Goal: Task Accomplishment & Management: Manage account settings

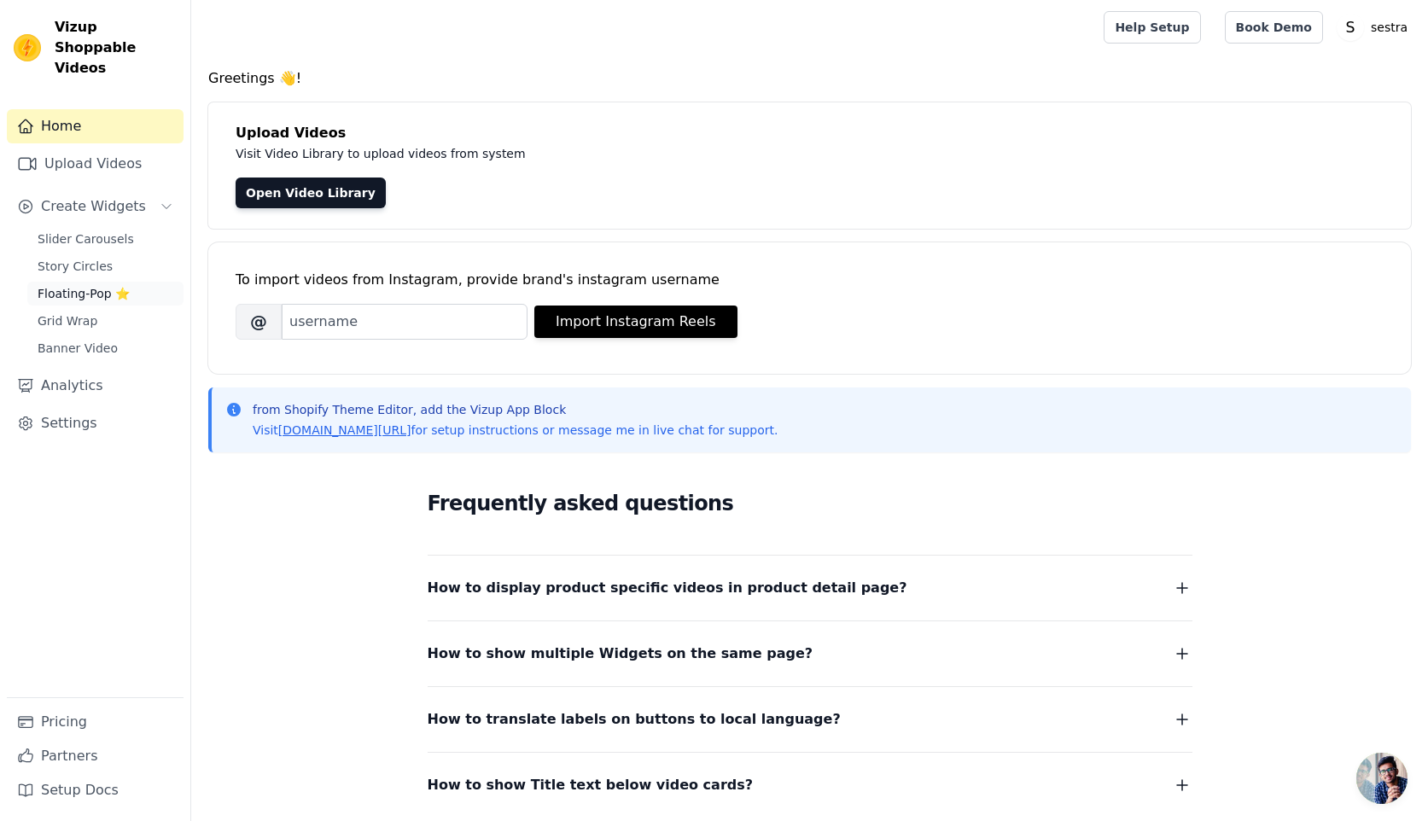
click at [55, 285] on span "Floating-Pop ⭐" at bounding box center [84, 293] width 92 height 17
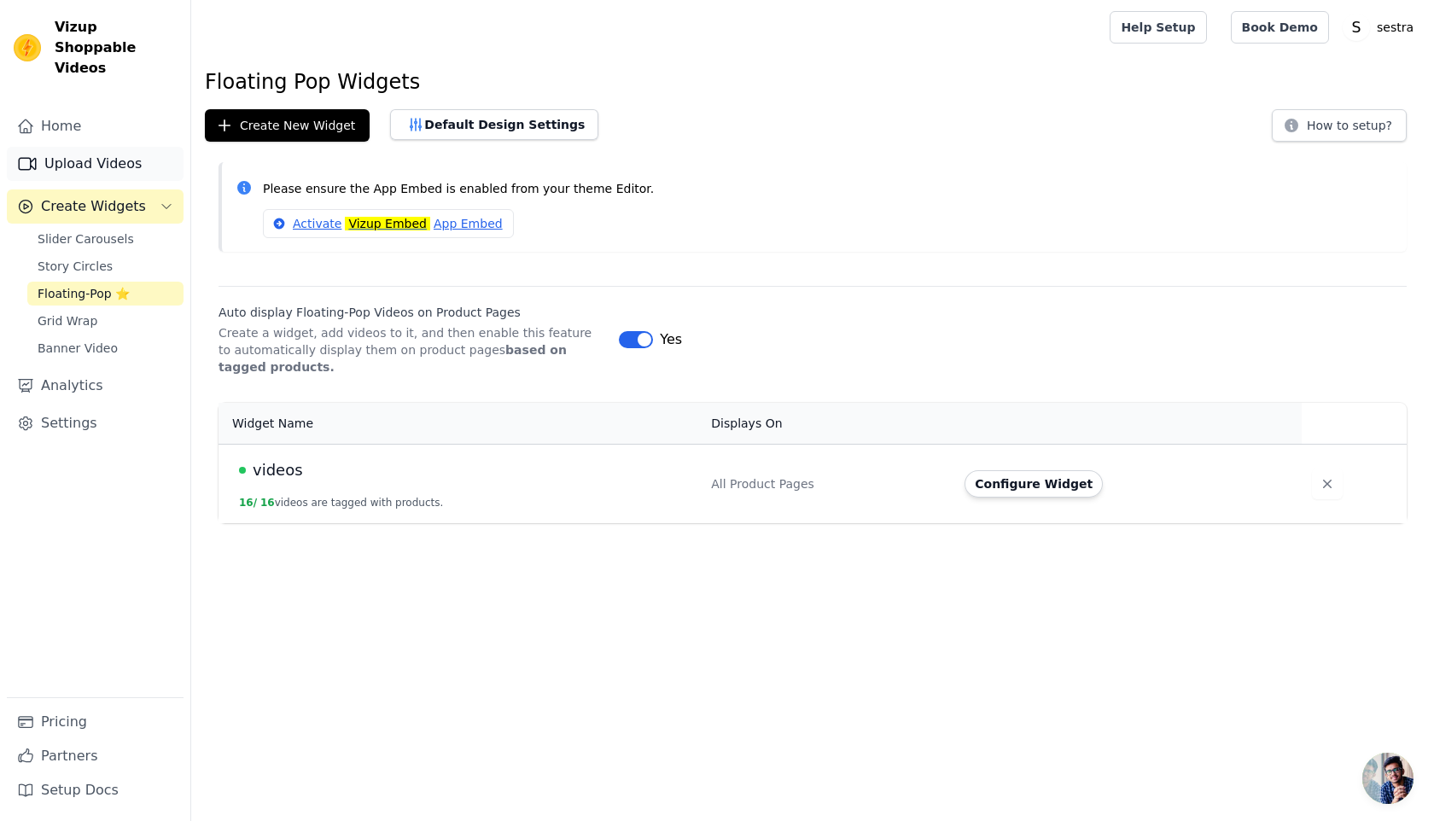
click at [65, 152] on link "Upload Videos" at bounding box center [95, 164] width 177 height 34
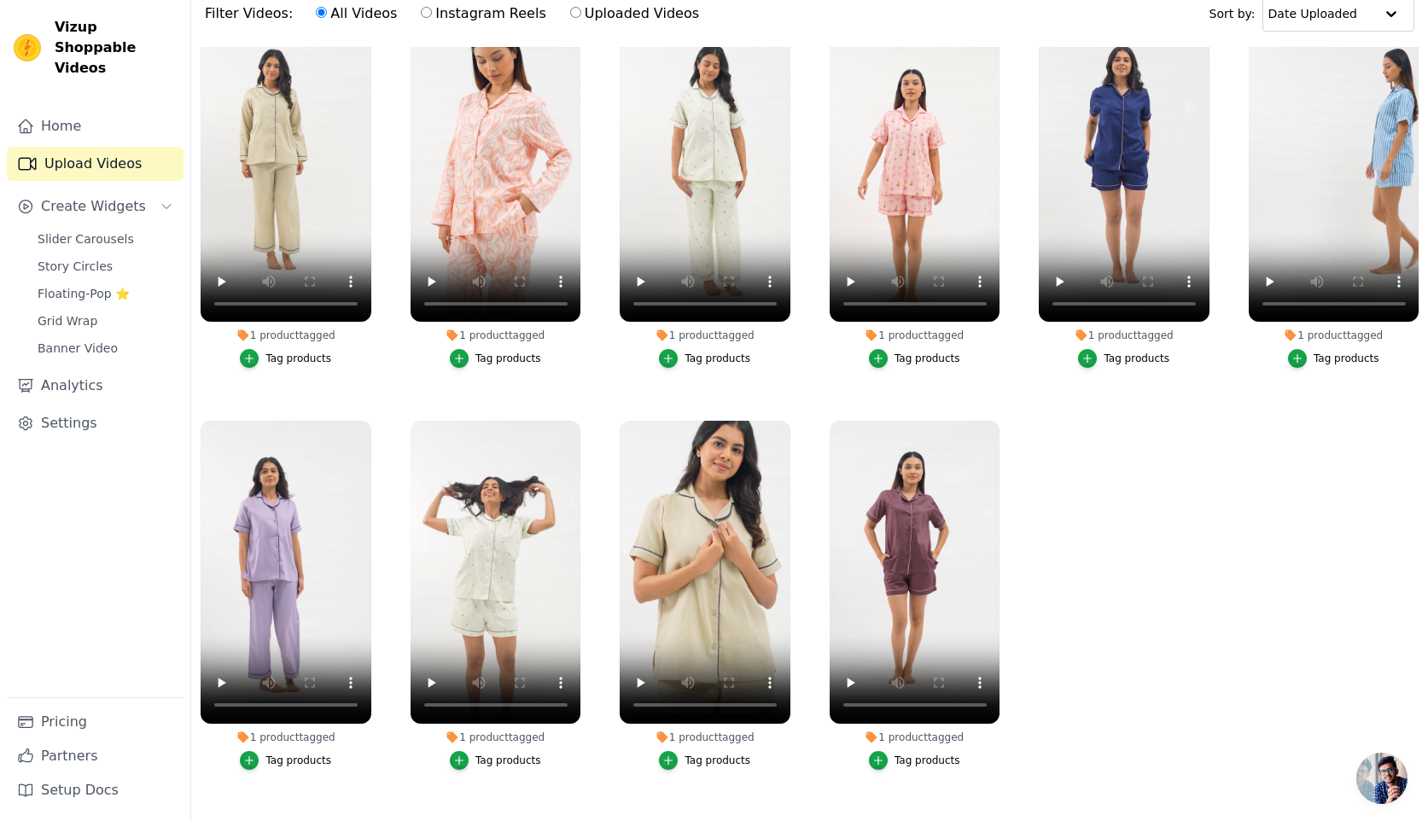
scroll to position [174, 0]
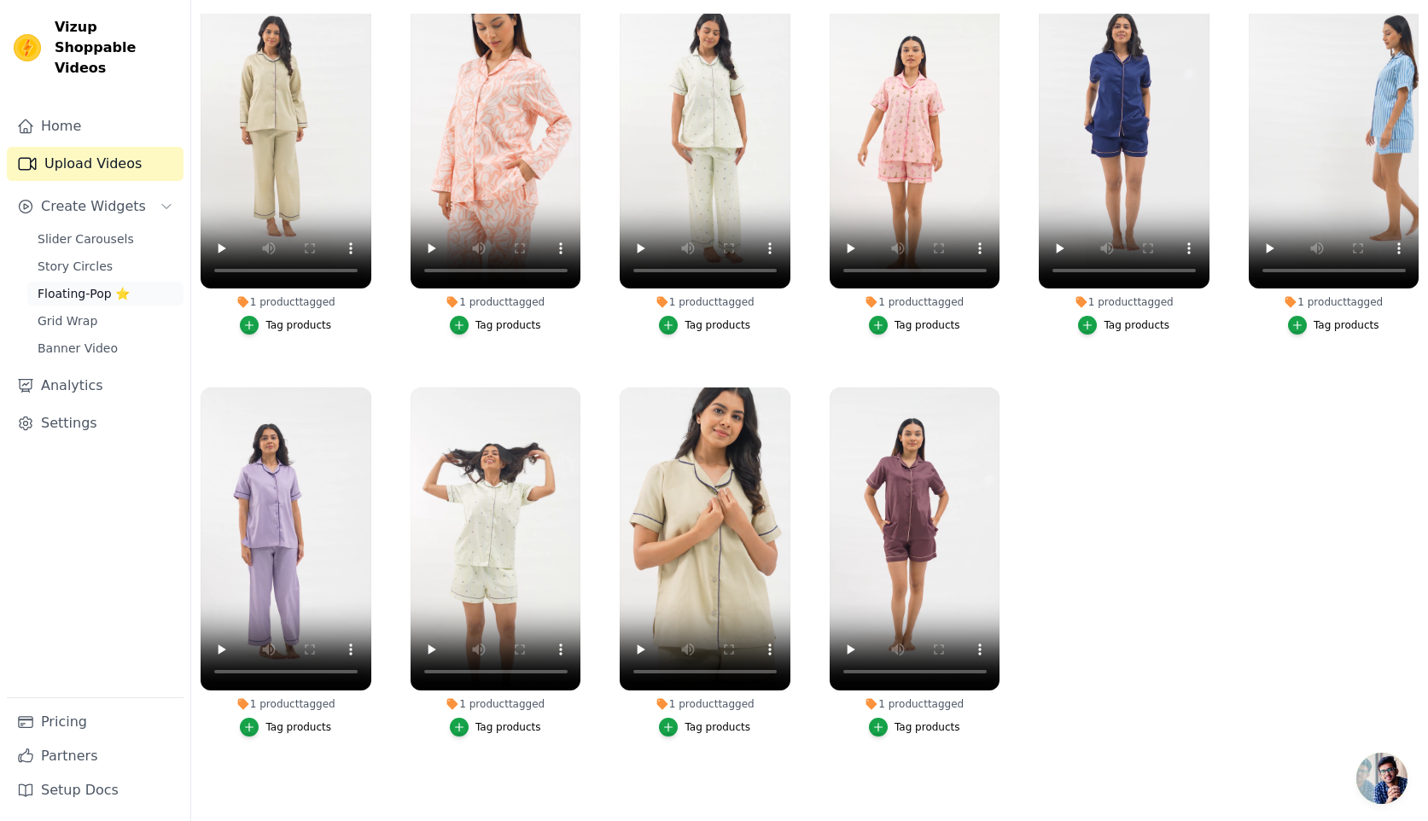
click at [98, 285] on span "Floating-Pop ⭐" at bounding box center [84, 293] width 92 height 17
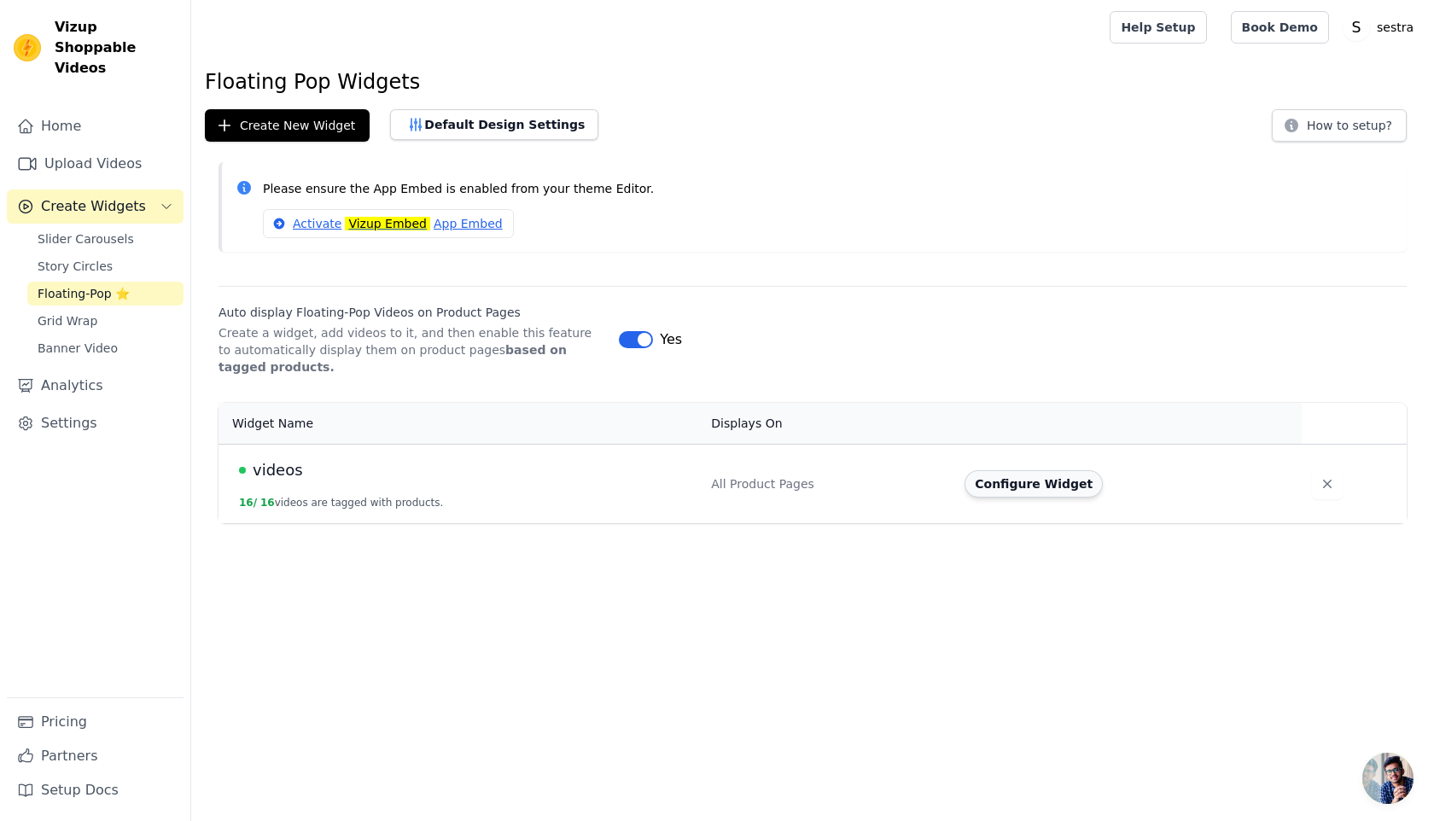
click at [1021, 491] on button "Configure Widget" at bounding box center [1034, 483] width 138 height 27
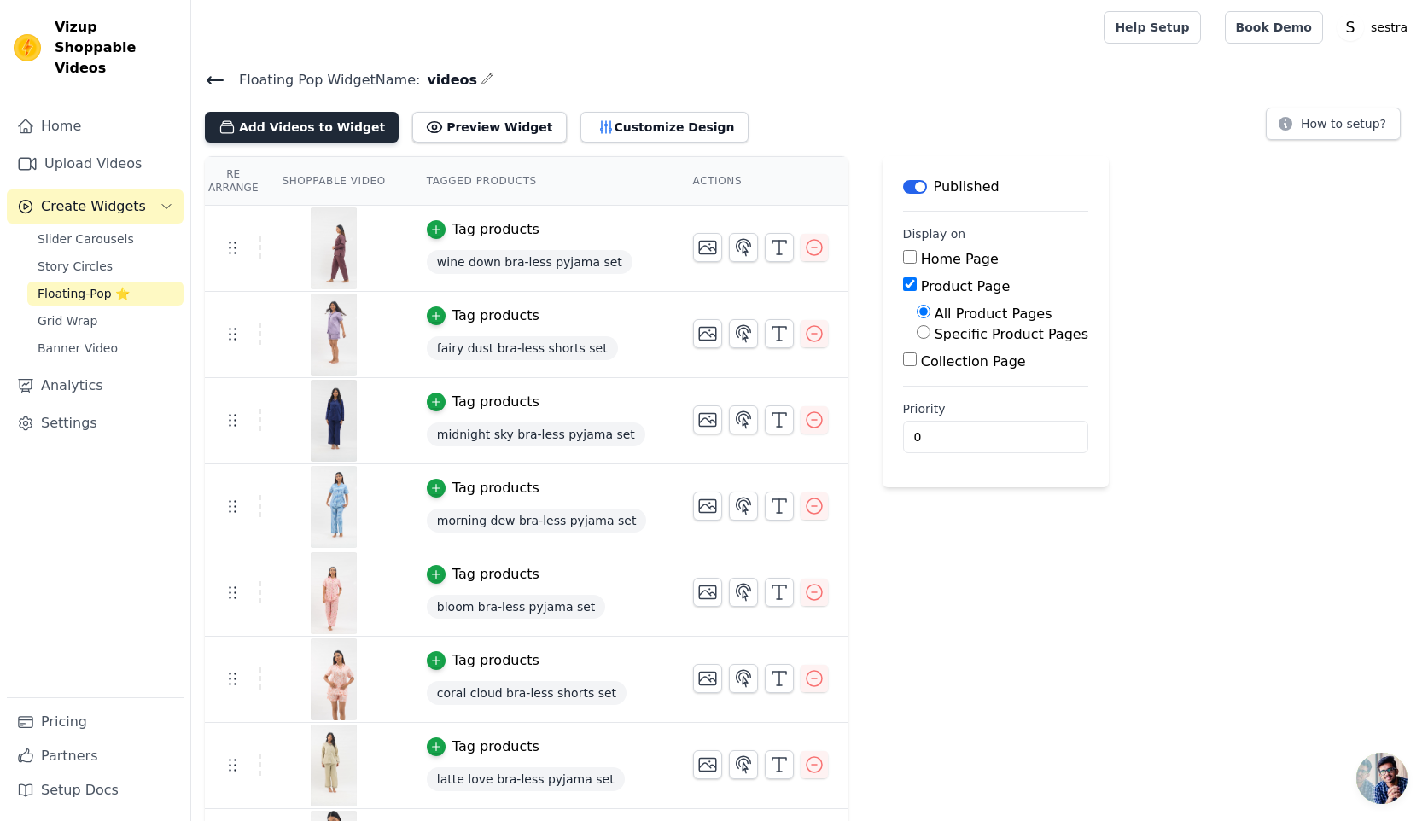
click at [283, 127] on button "Add Videos to Widget" at bounding box center [302, 127] width 194 height 31
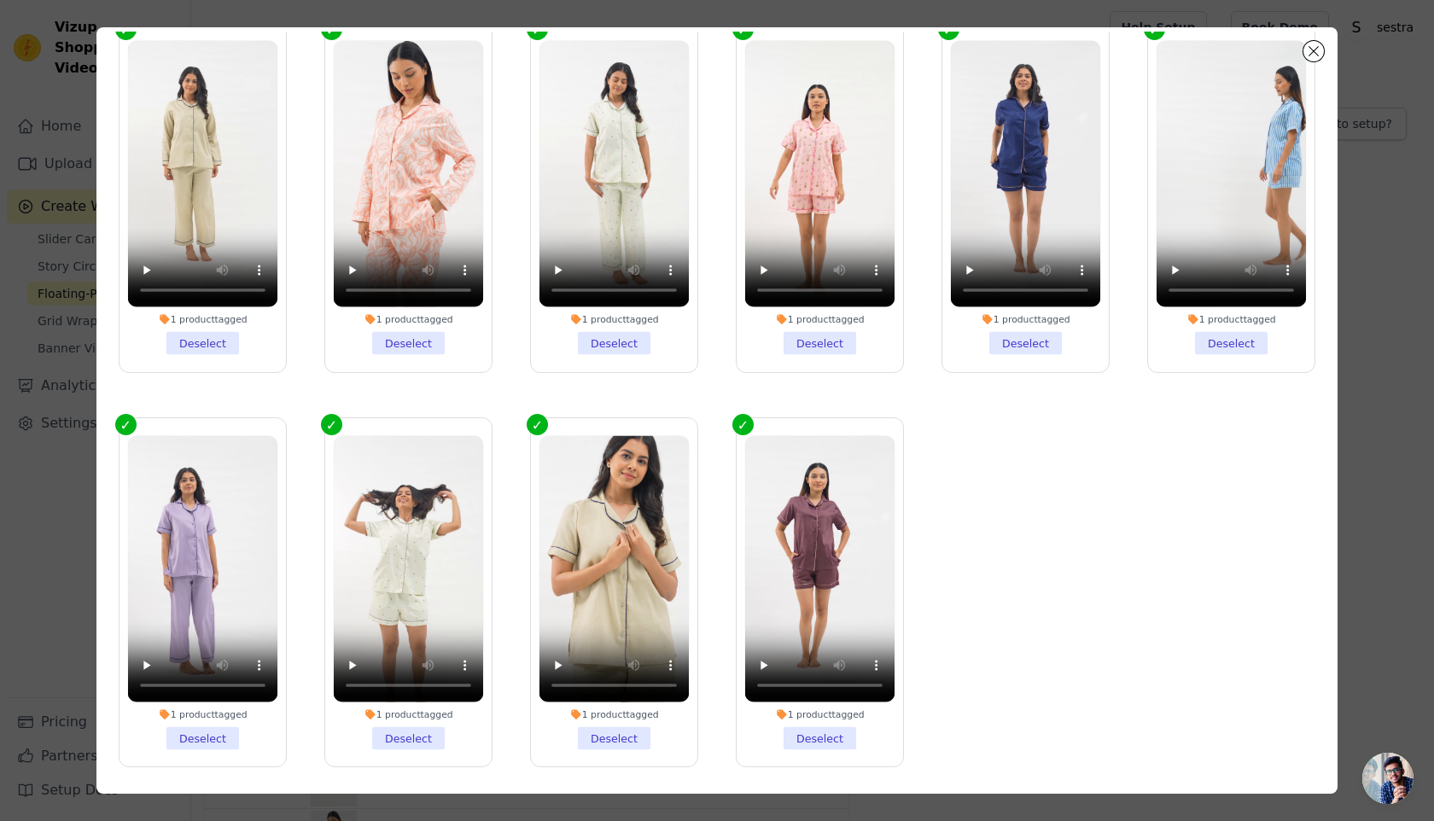
scroll to position [149, 0]
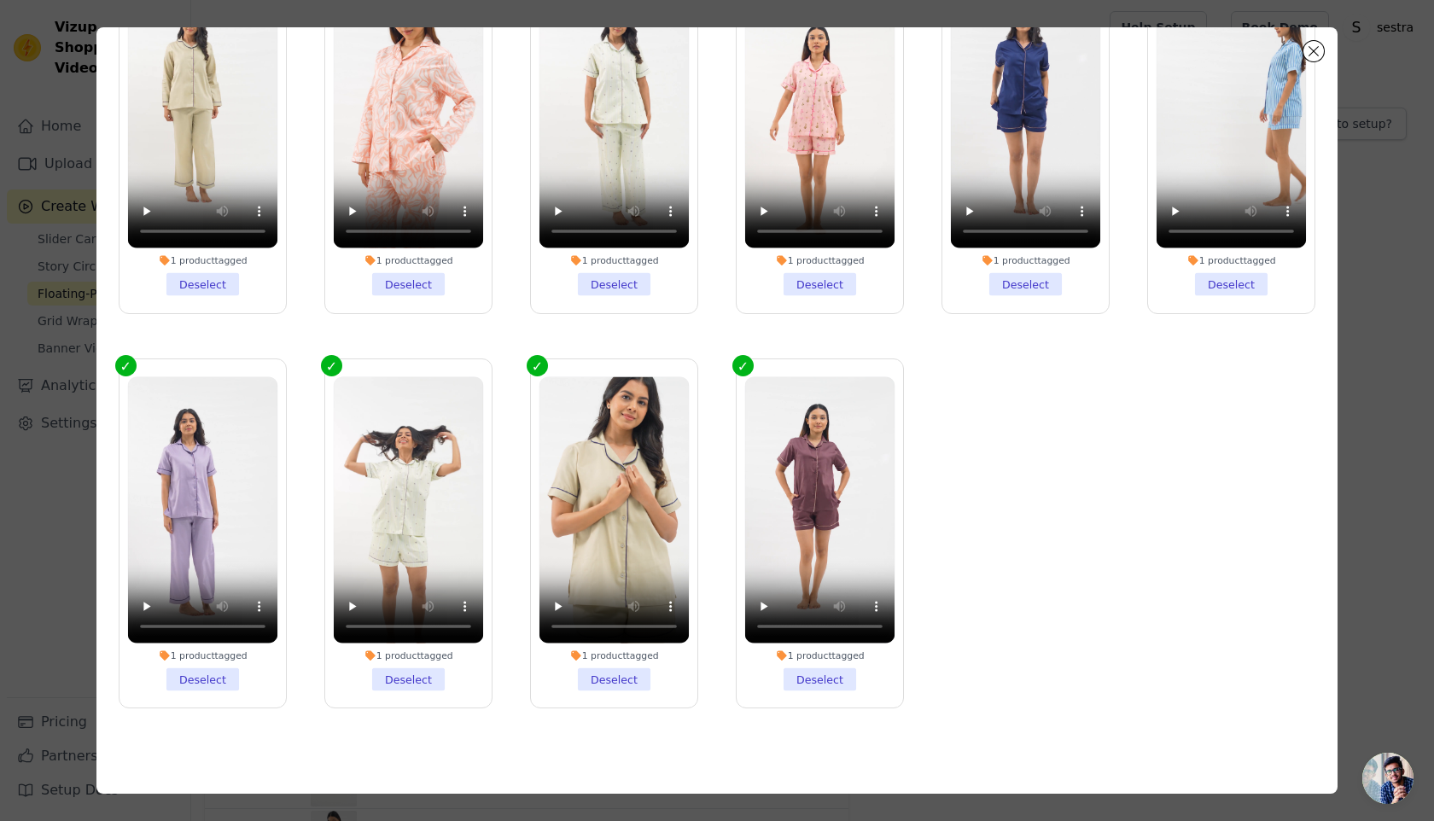
click at [405, 653] on div "1 product tagged" at bounding box center [409, 655] width 150 height 12
click at [0, 0] on input "1 product tagged Deselect" at bounding box center [0, 0] width 0 height 0
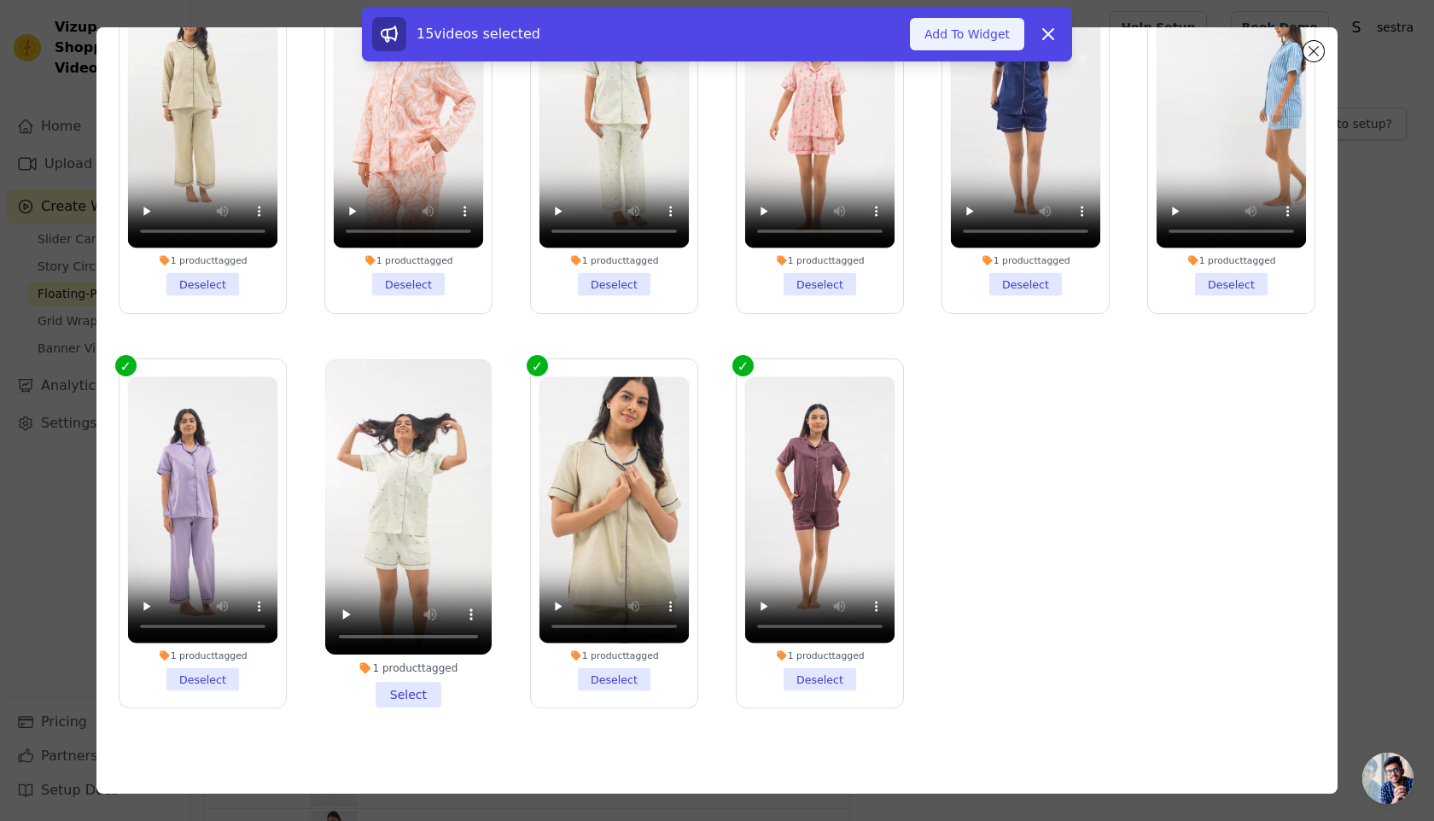
click at [976, 44] on button "Add To Widget" at bounding box center [967, 34] width 114 height 32
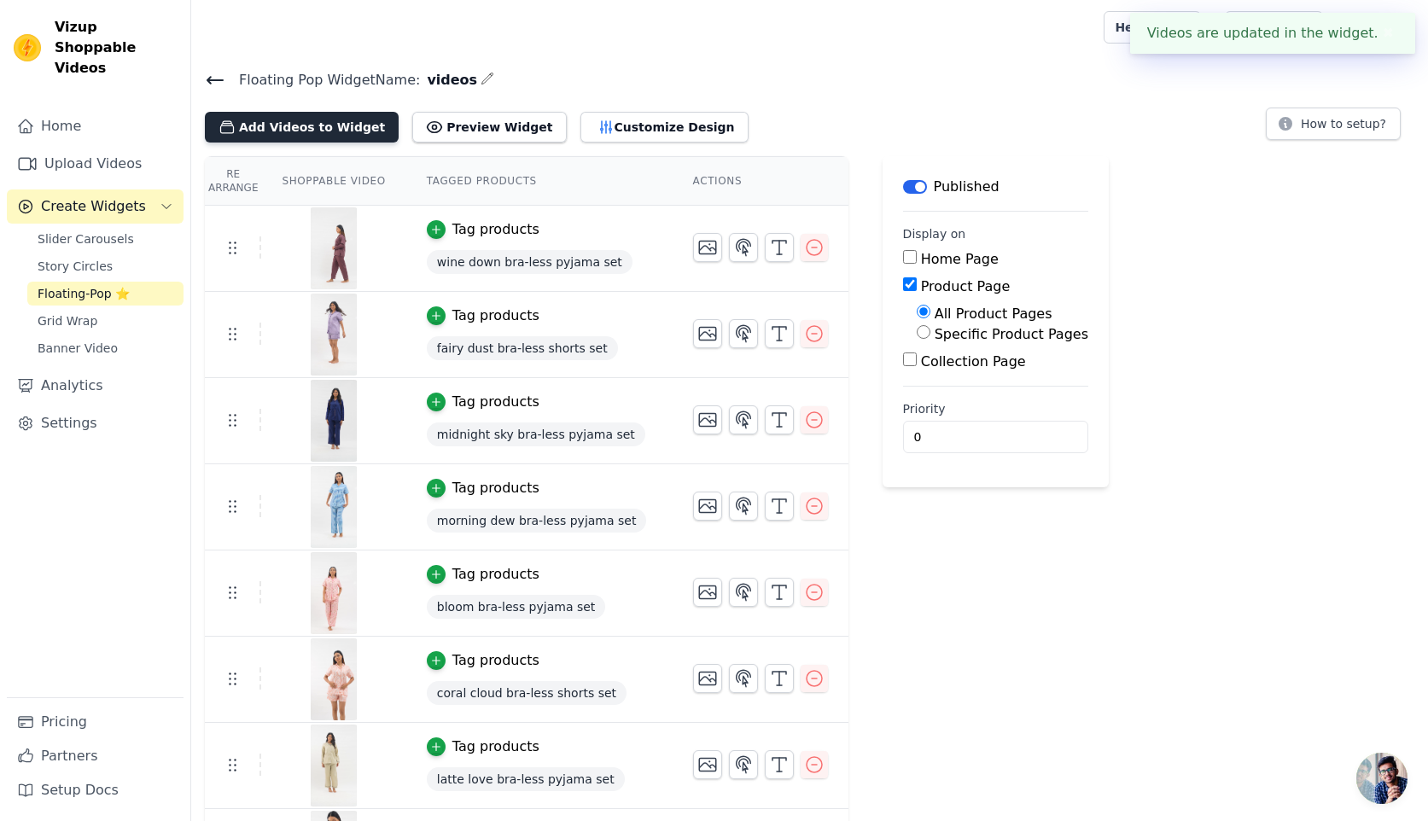
click at [269, 135] on button "Add Videos to Widget" at bounding box center [302, 127] width 194 height 31
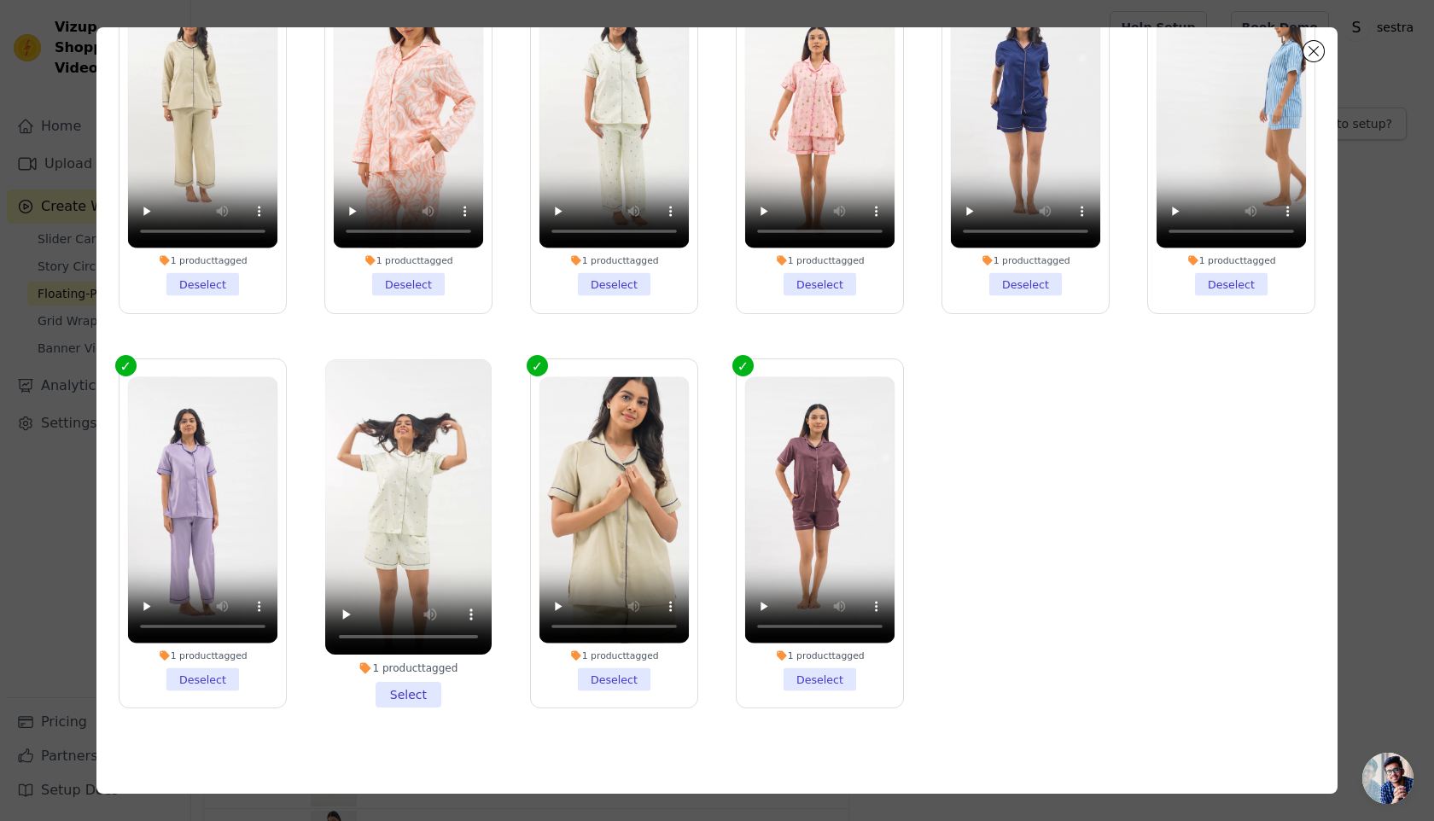
click at [399, 694] on li "1 product tagged Select" at bounding box center [408, 533] width 166 height 349
click at [0, 0] on input "1 product tagged Select" at bounding box center [0, 0] width 0 height 0
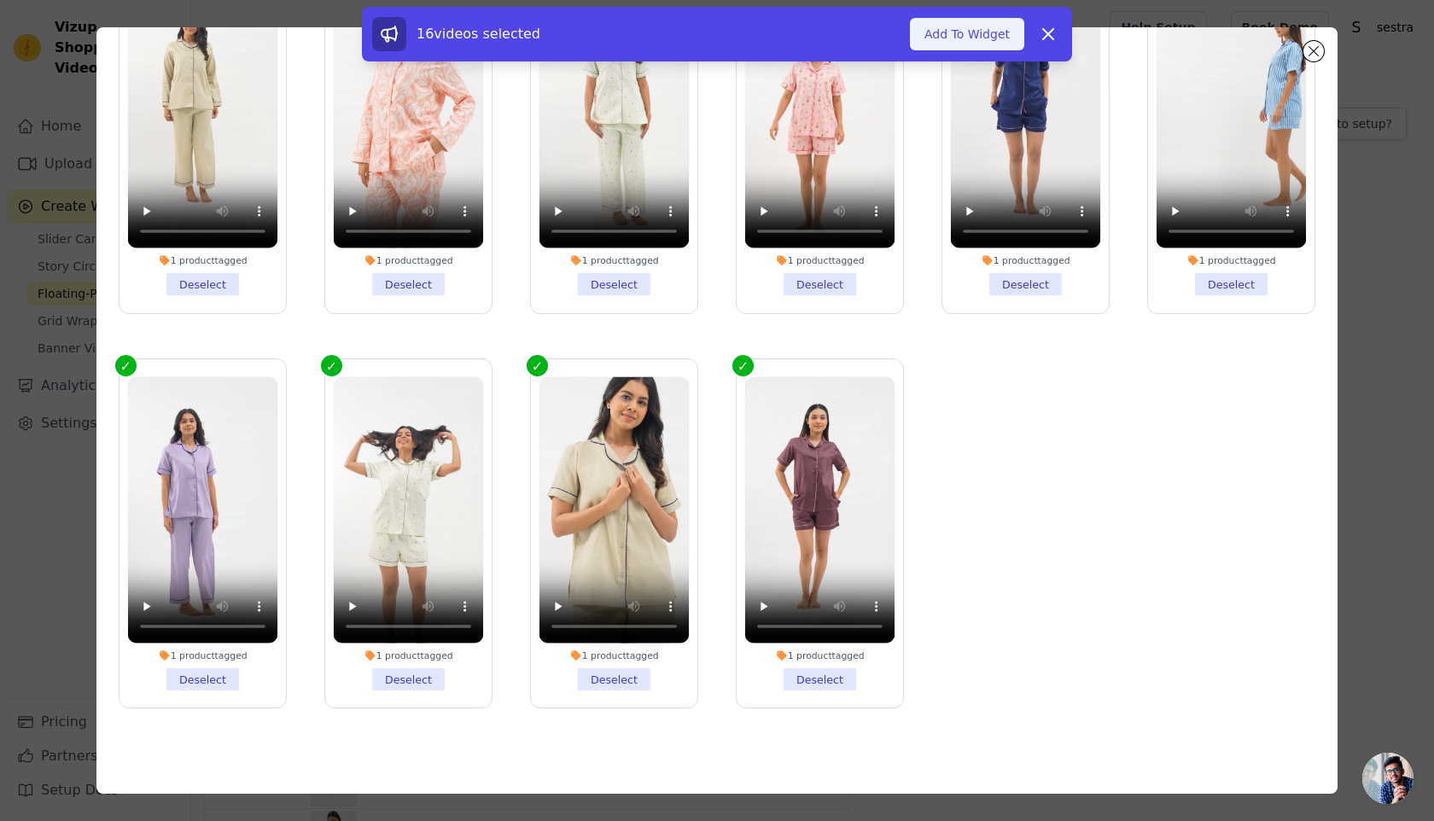
click at [938, 35] on button "Add To Widget" at bounding box center [967, 34] width 114 height 32
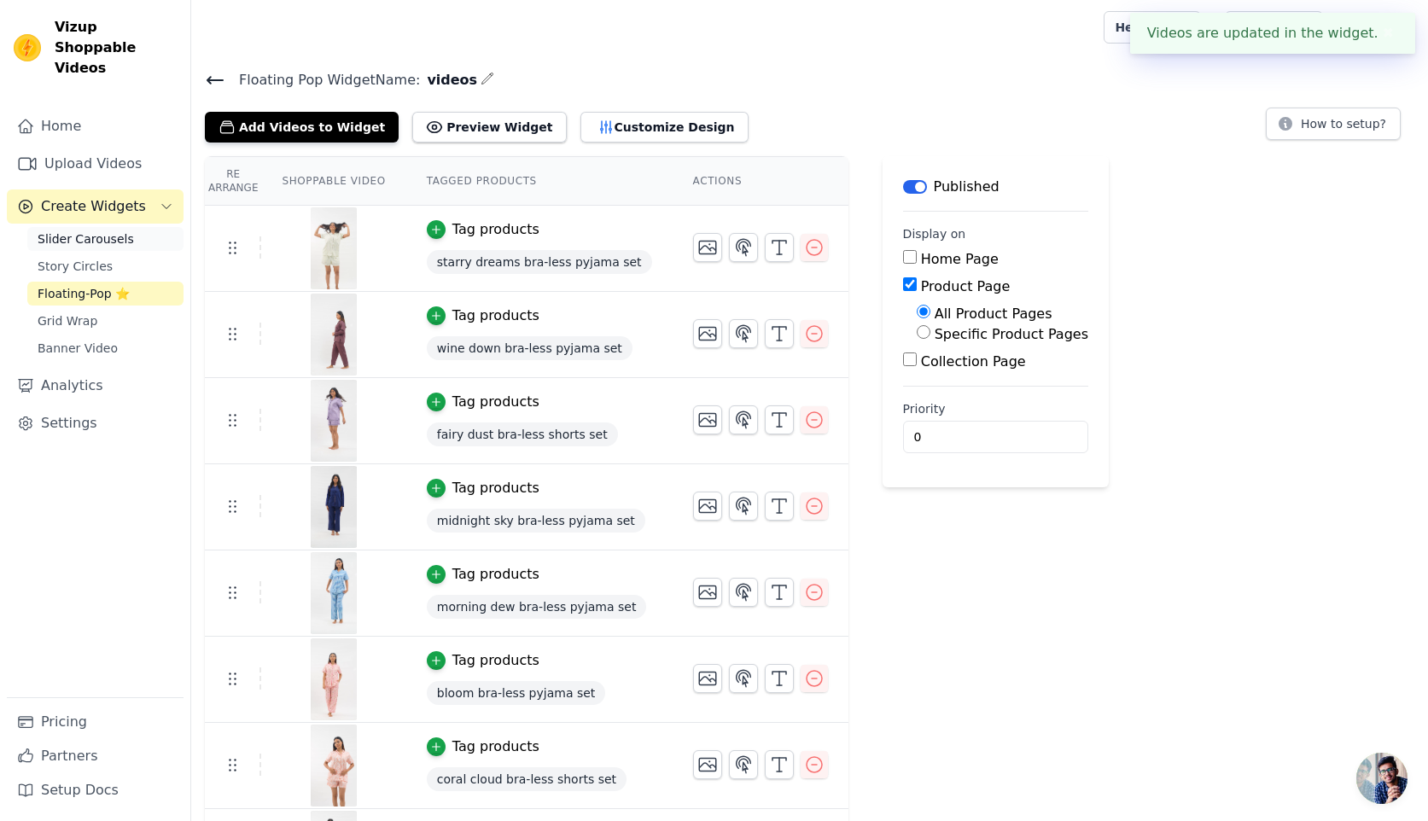
click at [117, 230] on span "Slider Carousels" at bounding box center [86, 238] width 96 height 17
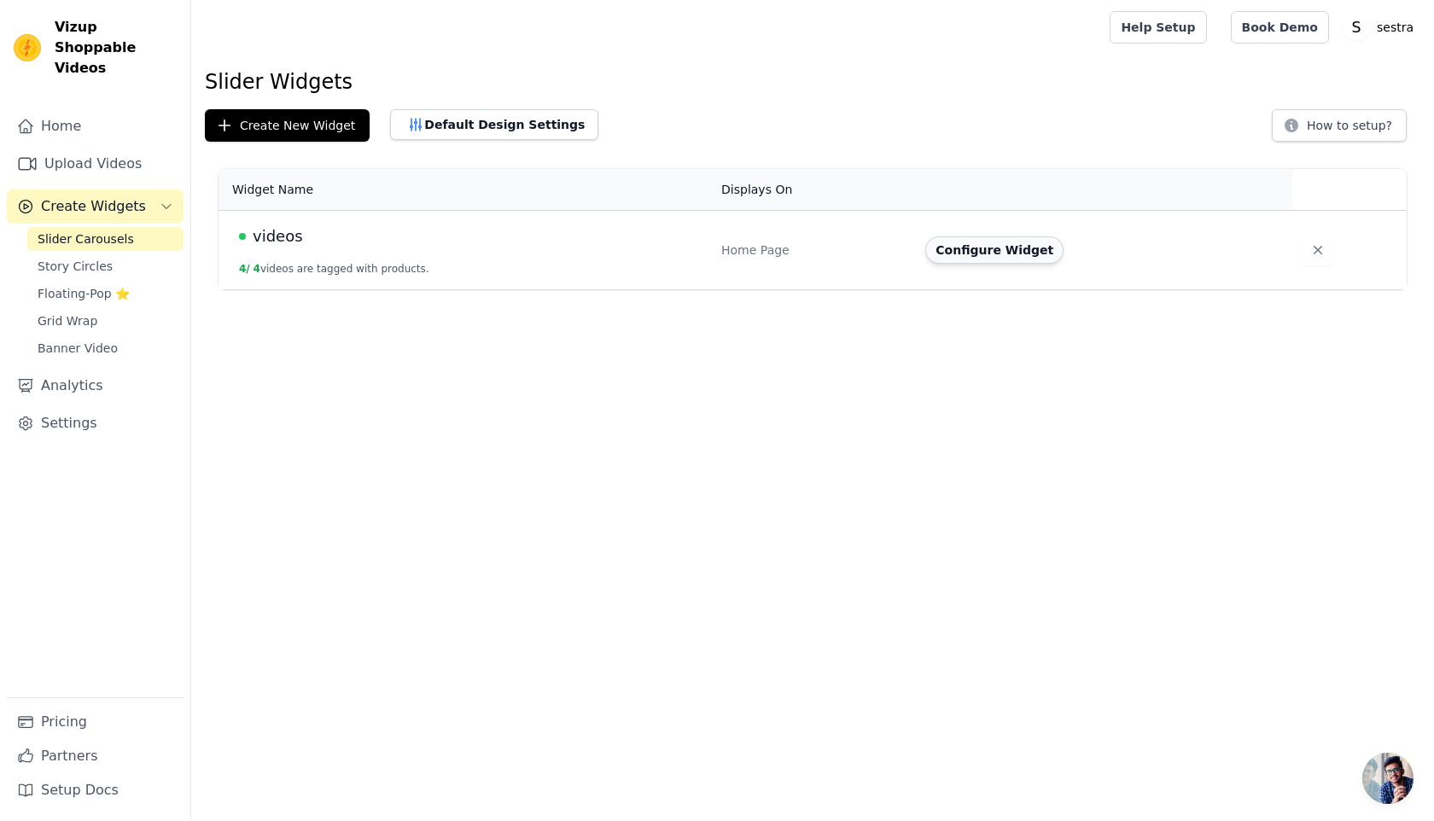
click at [1035, 253] on button "Configure Widget" at bounding box center [994, 249] width 138 height 27
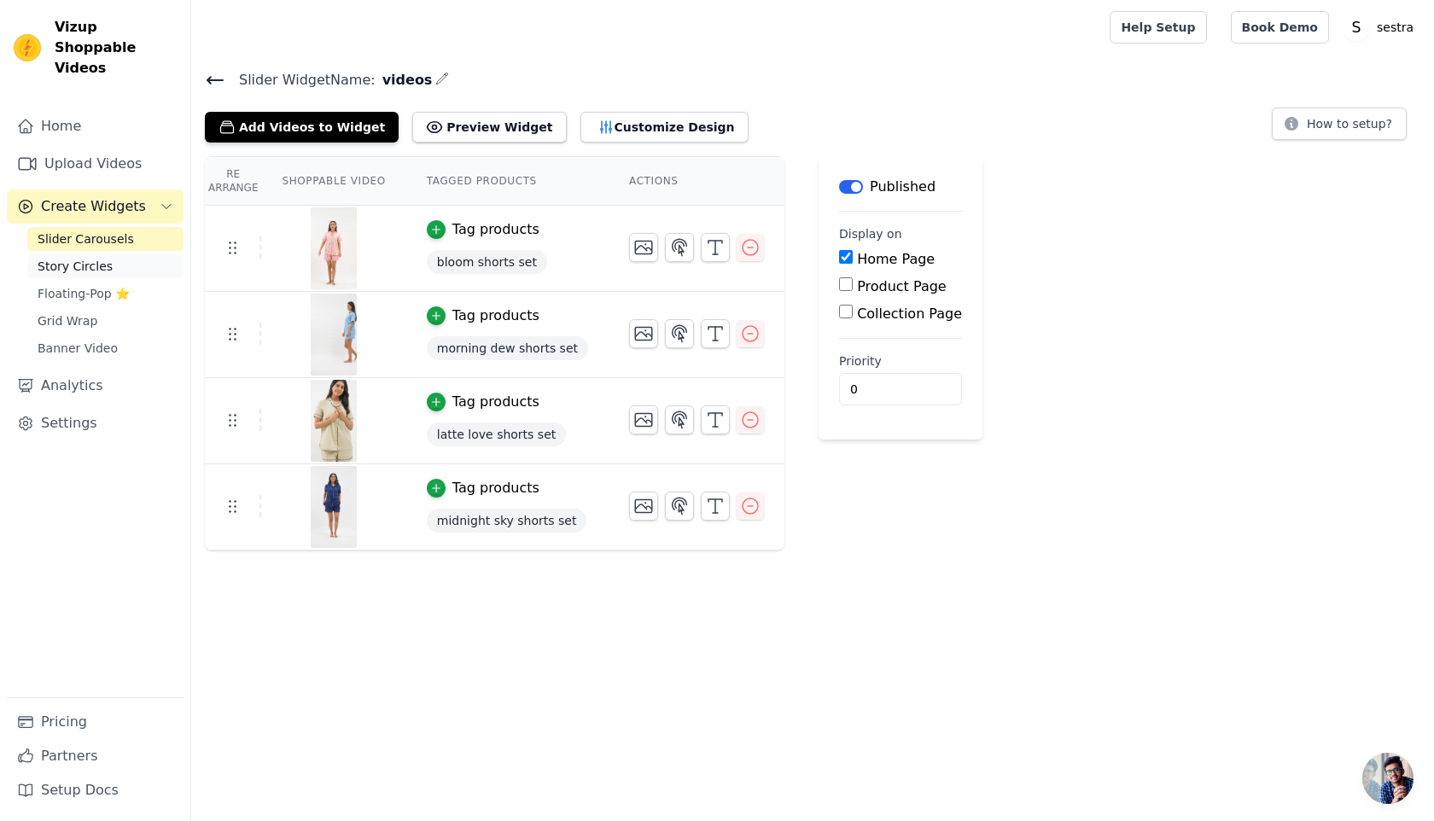
click at [60, 258] on span "Story Circles" at bounding box center [75, 266] width 75 height 17
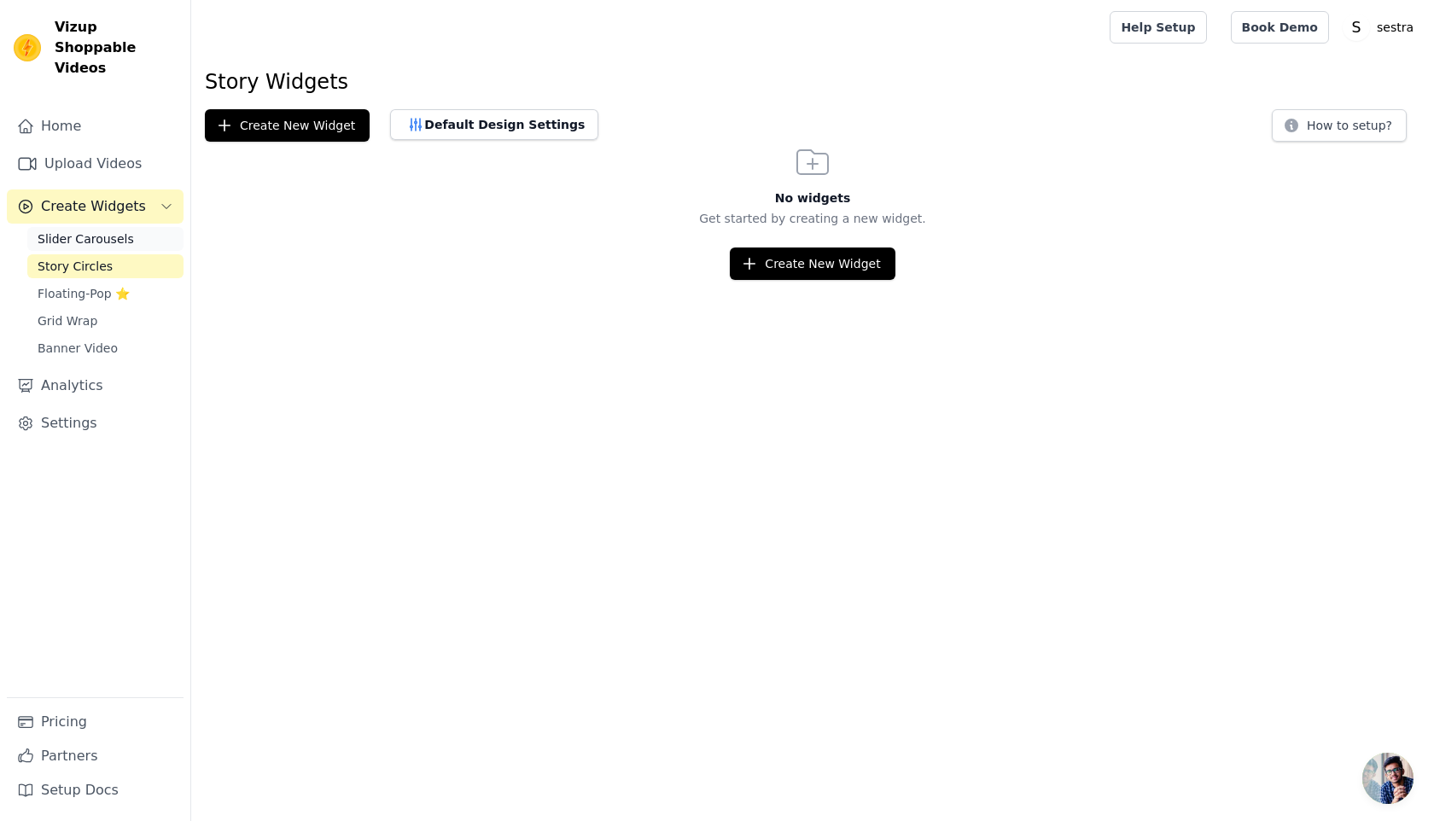
click at [66, 230] on span "Slider Carousels" at bounding box center [86, 238] width 96 height 17
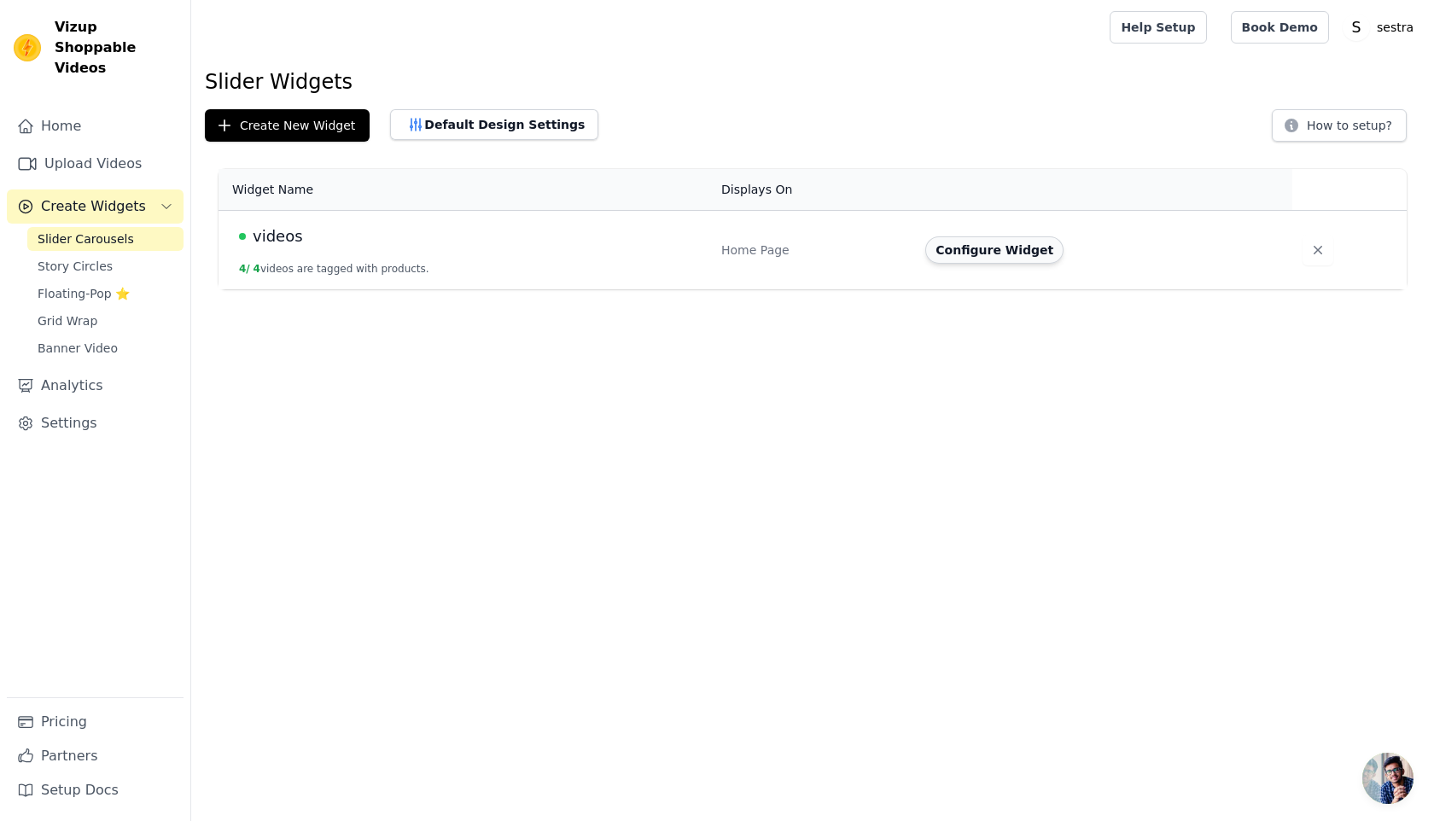
click at [1024, 241] on button "Configure Widget" at bounding box center [994, 249] width 138 height 27
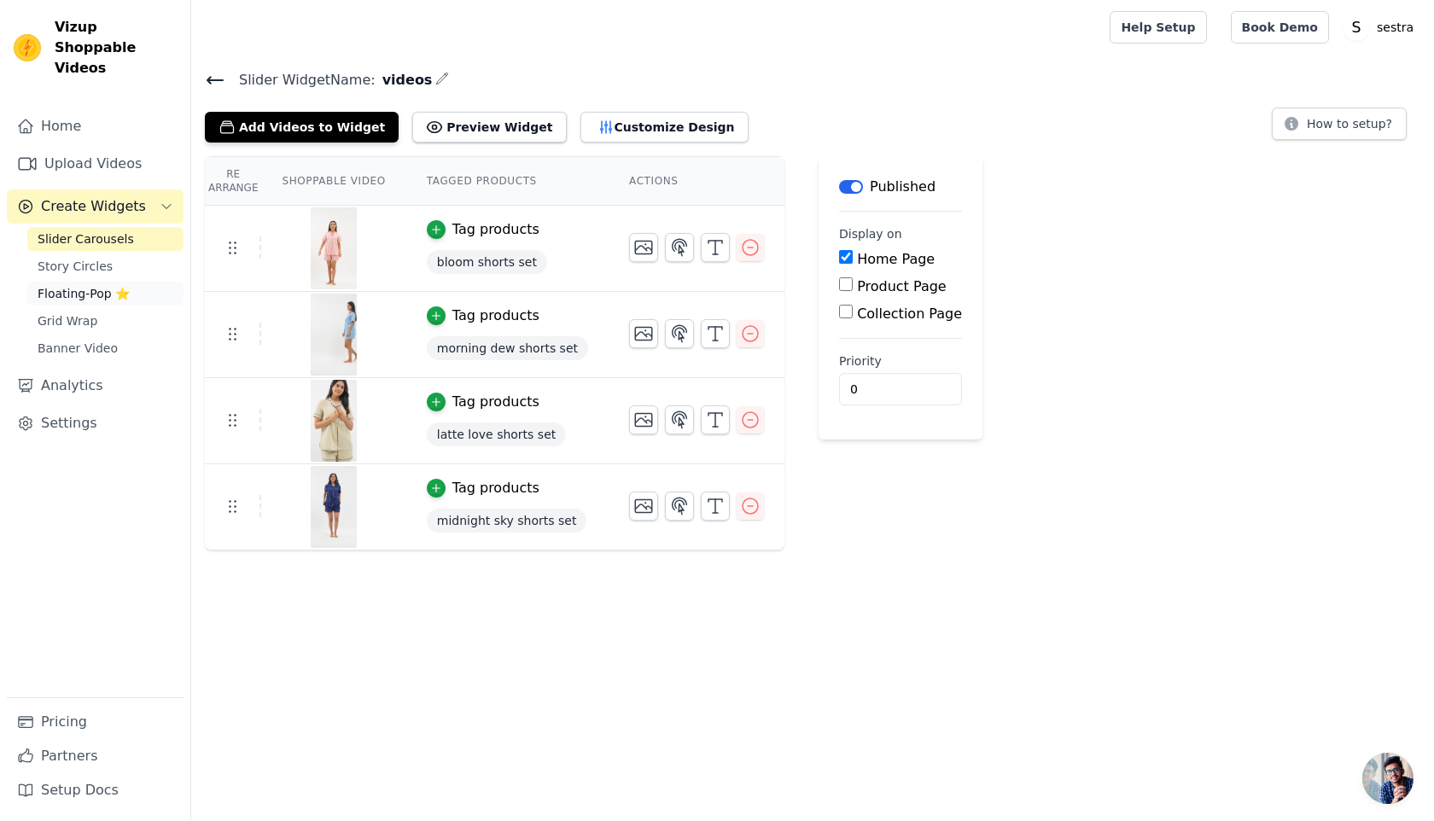
click at [100, 285] on span "Floating-Pop ⭐" at bounding box center [84, 293] width 92 height 17
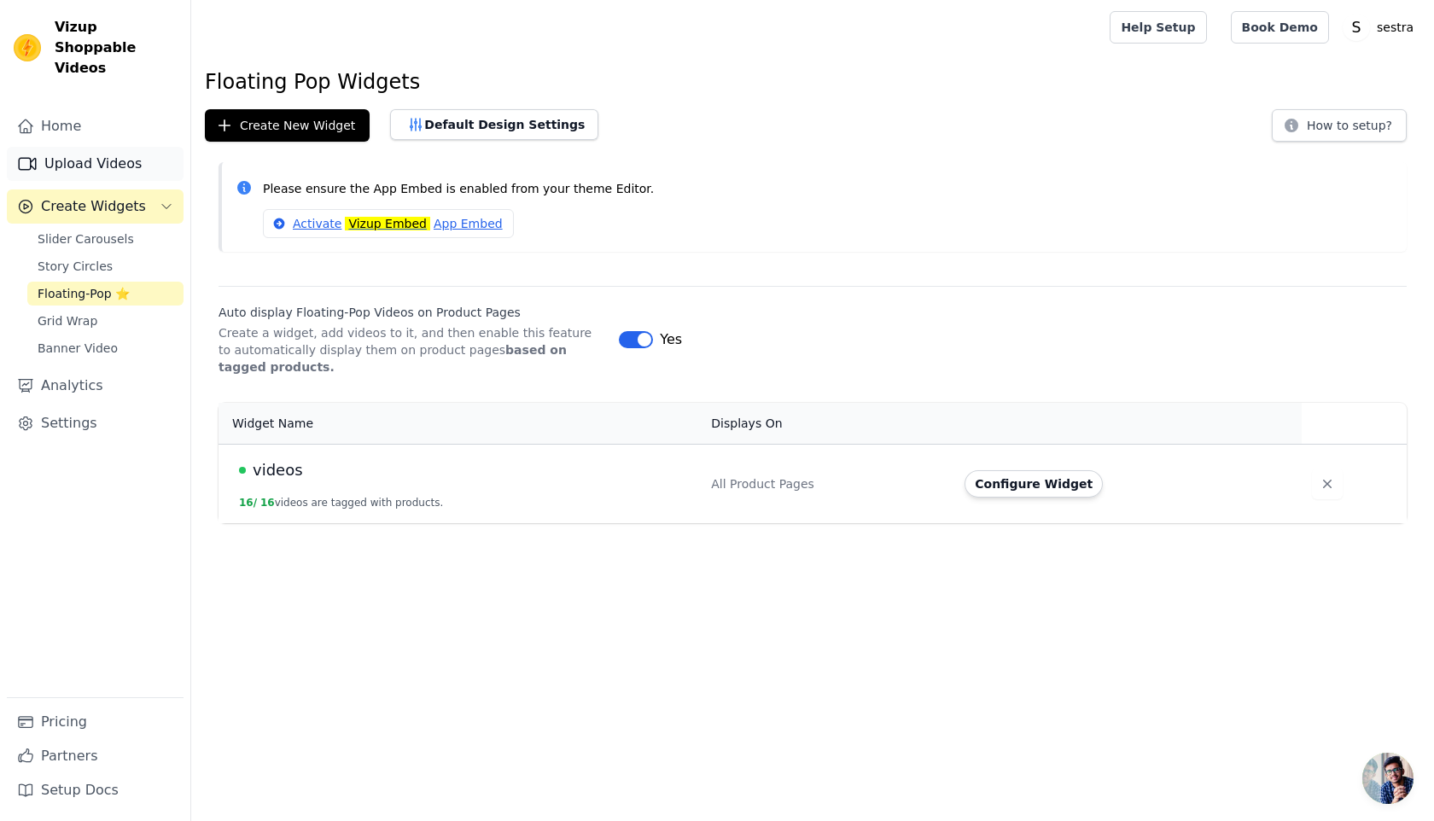
click at [97, 152] on link "Upload Videos" at bounding box center [95, 164] width 177 height 34
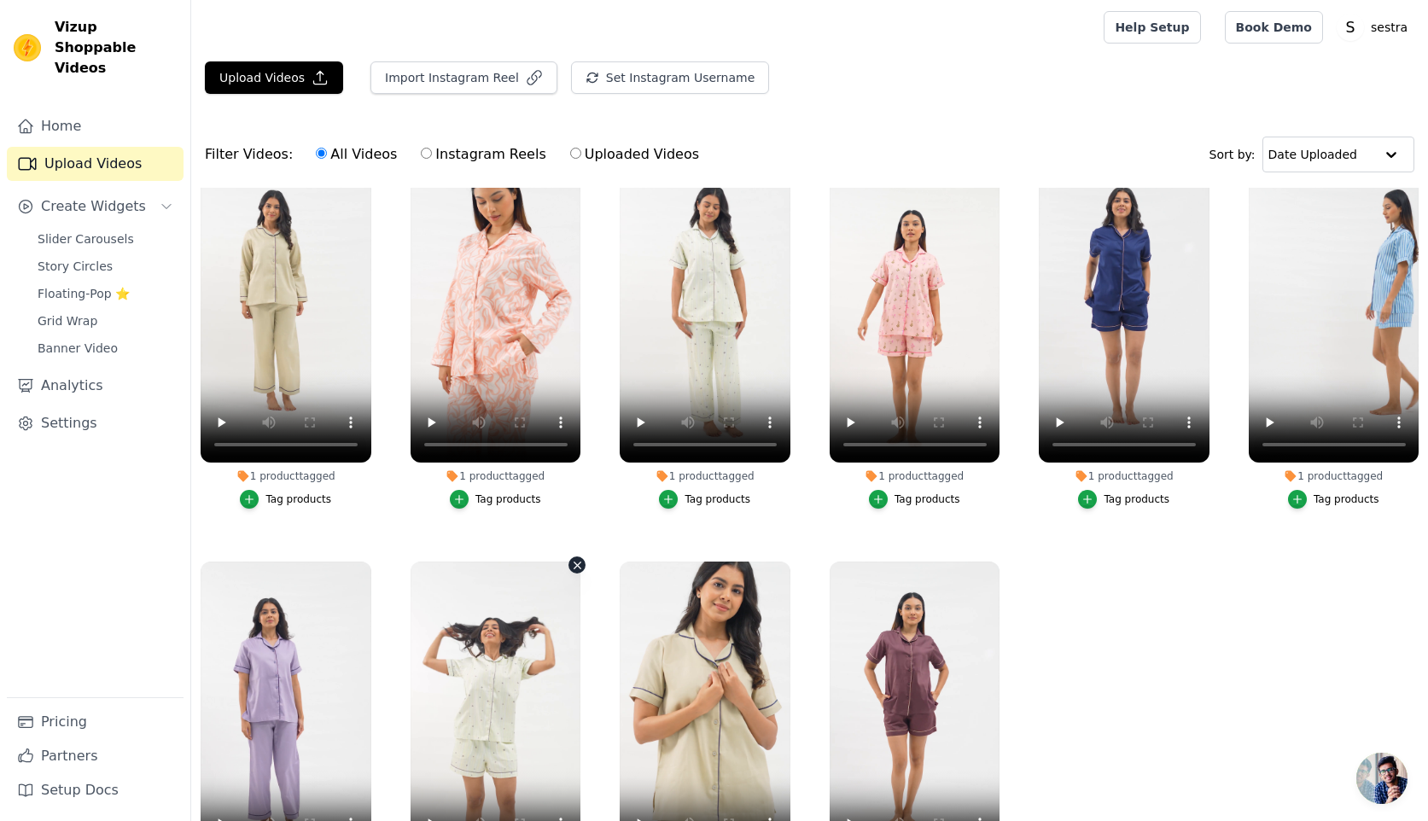
scroll to position [174, 0]
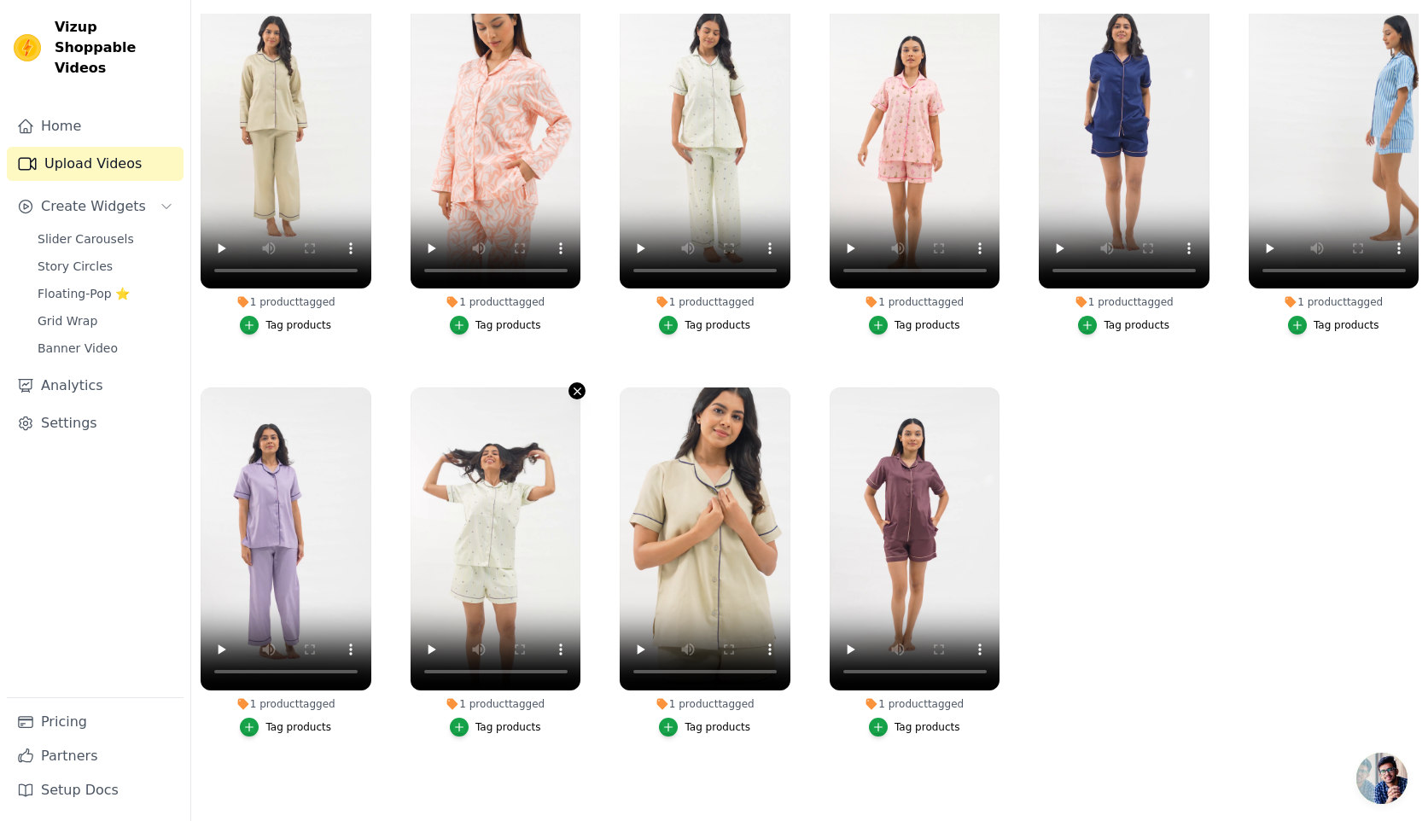
click at [574, 389] on icon "button" at bounding box center [577, 391] width 7 height 7
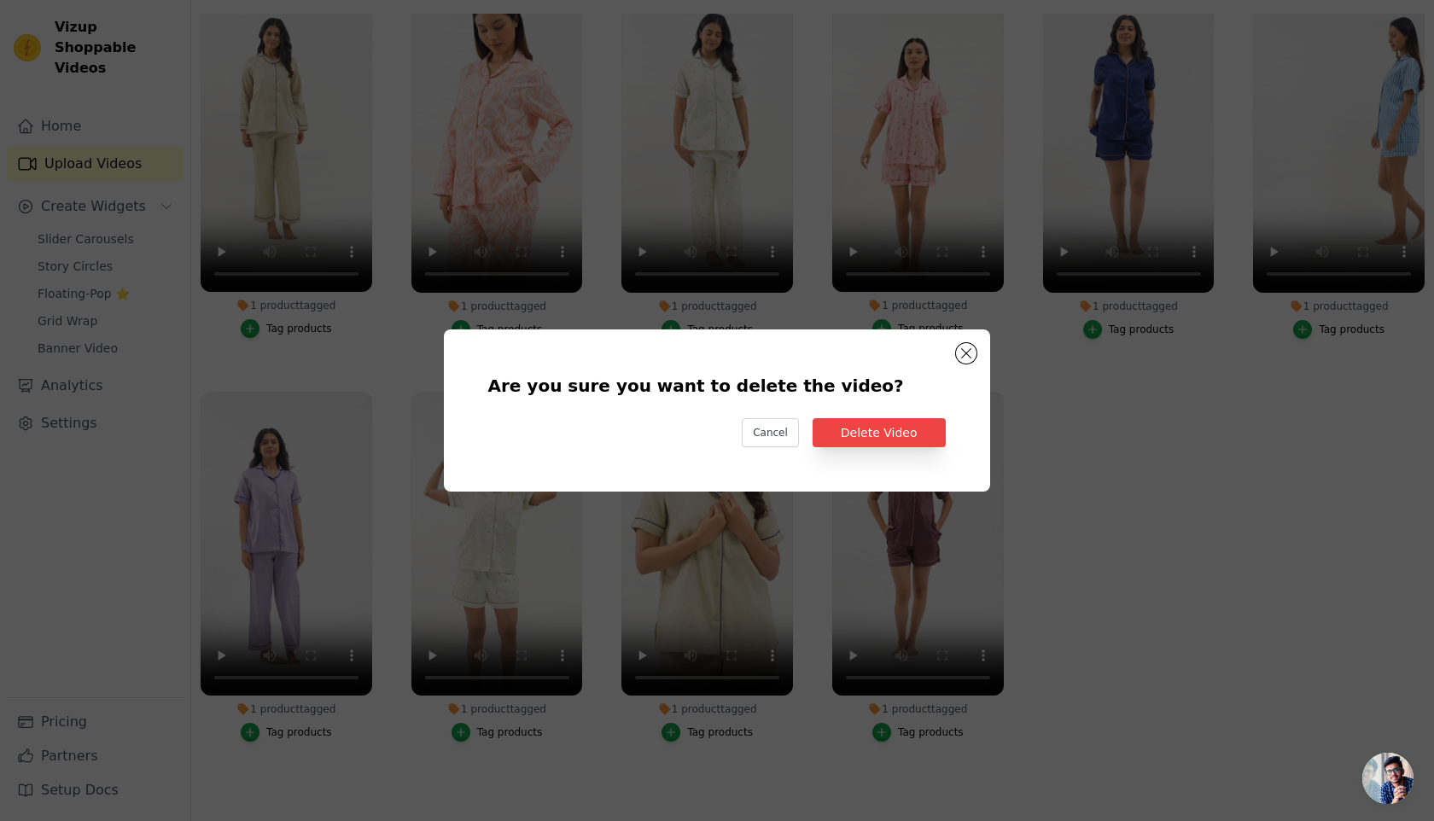
scroll to position [440, 0]
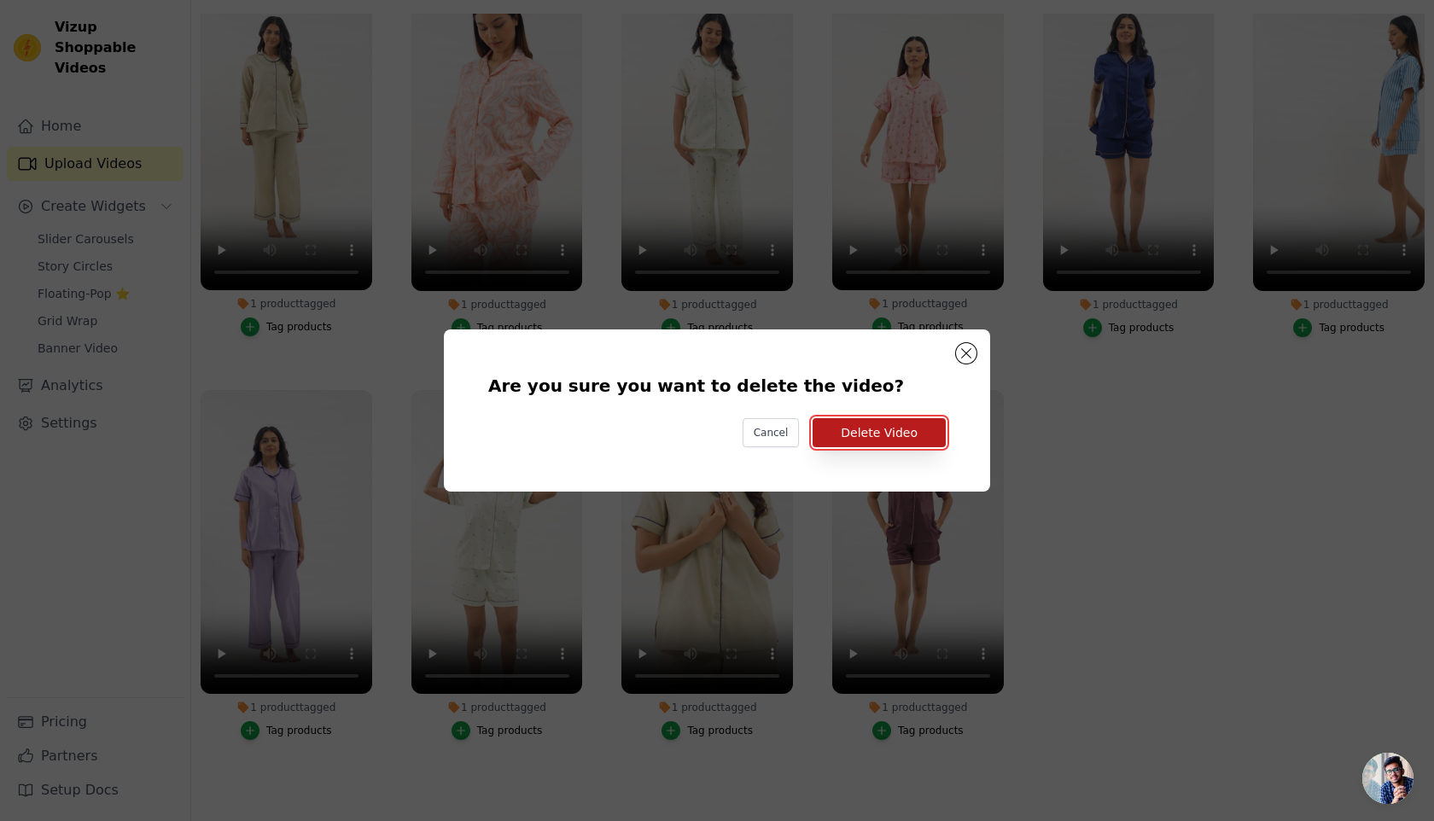
click at [897, 429] on button "Delete Video" at bounding box center [879, 432] width 133 height 29
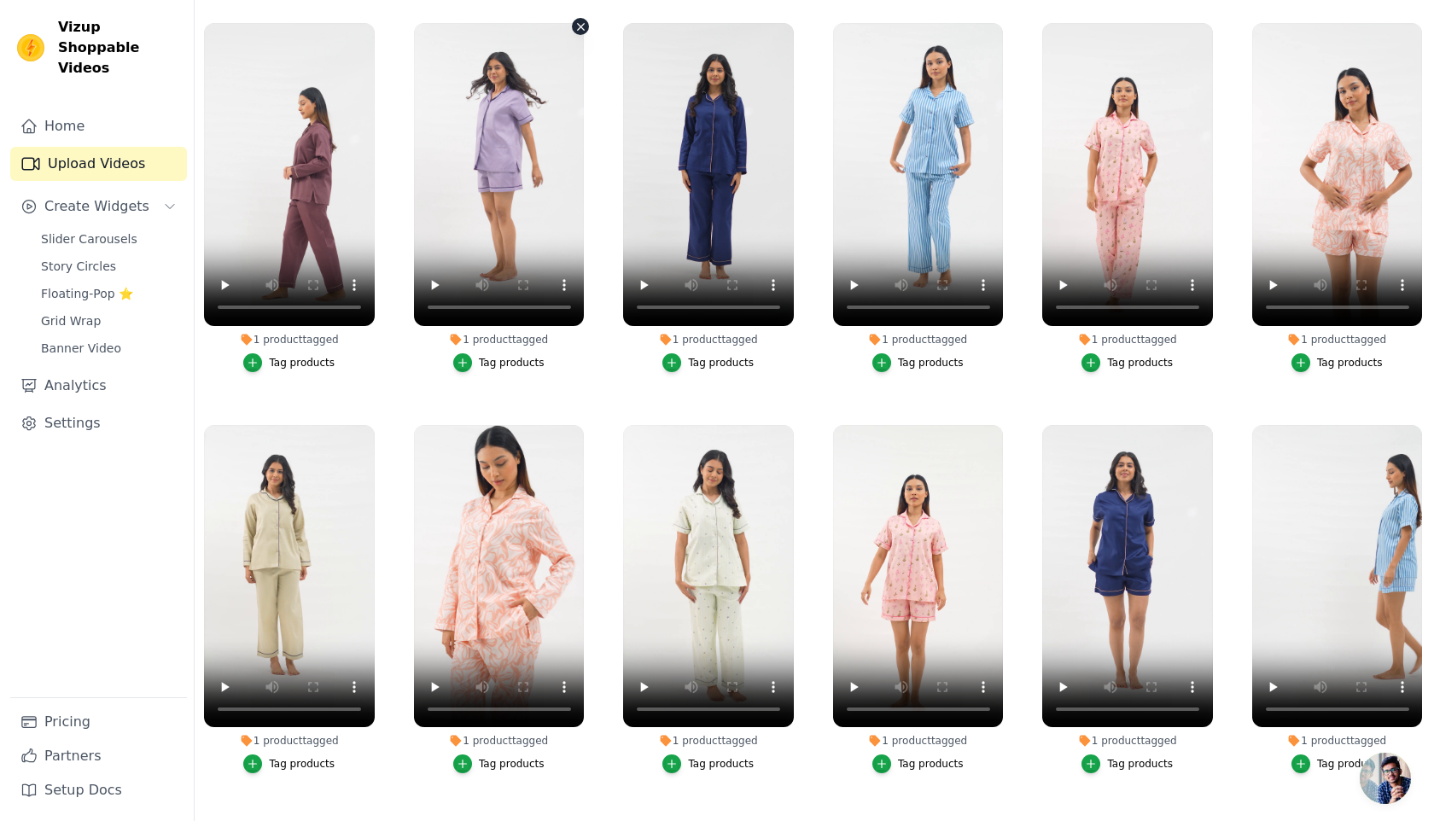
scroll to position [0, 0]
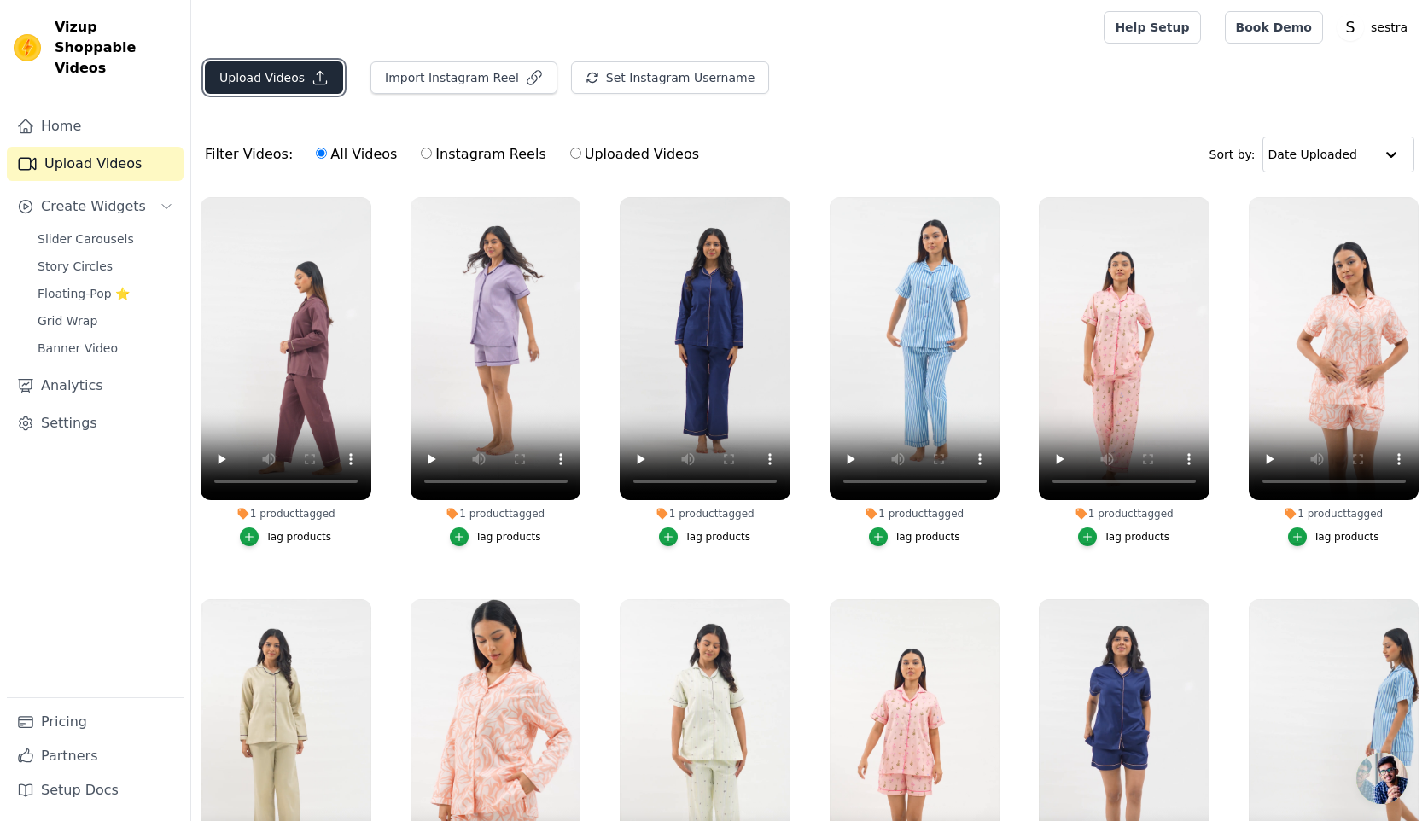
click at [294, 73] on button "Upload Videos" at bounding box center [274, 77] width 138 height 32
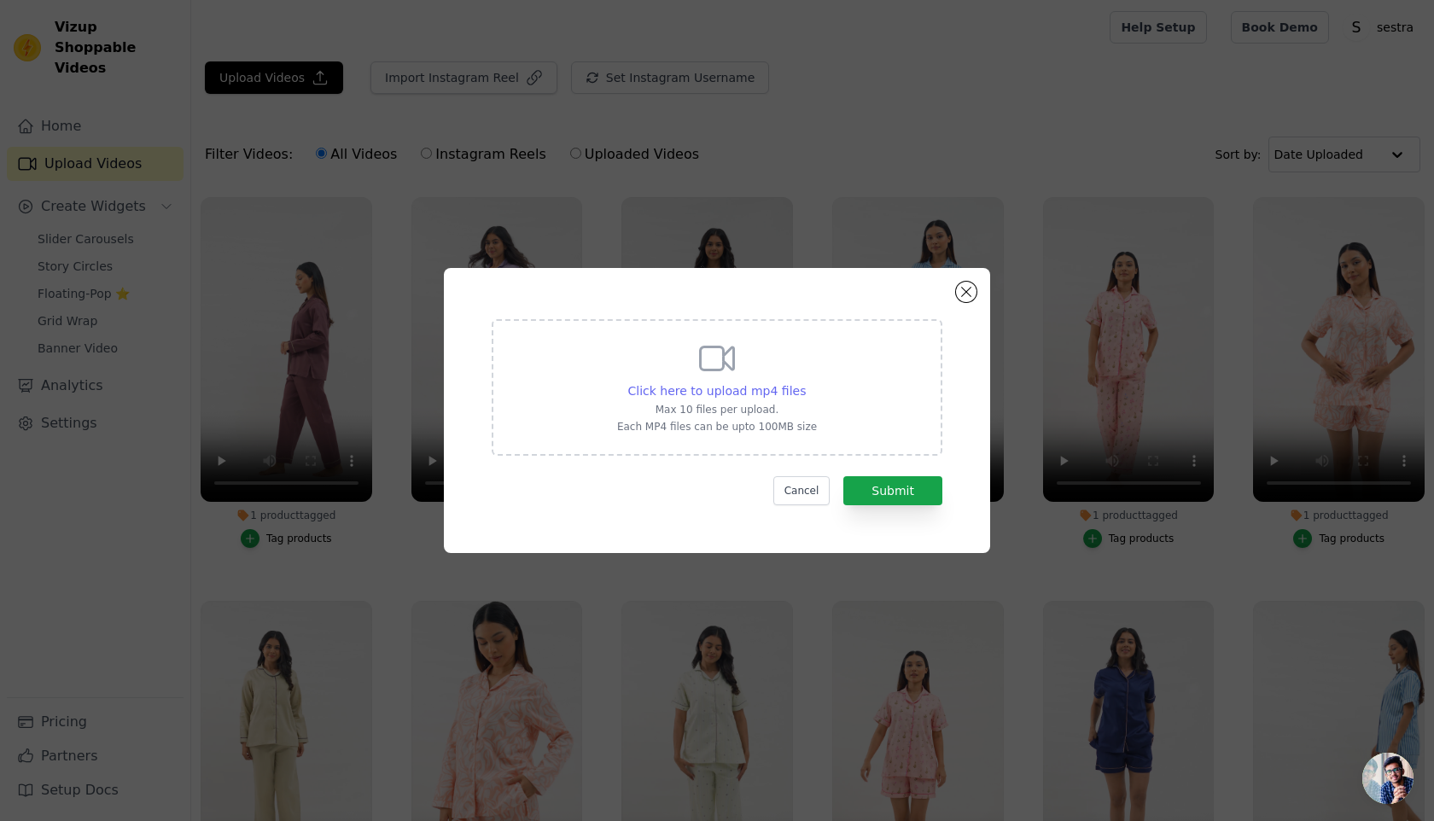
click at [744, 390] on span "Click here to upload mp4 files" at bounding box center [717, 391] width 178 height 14
click at [805, 382] on input "Click here to upload mp4 files Max 10 files per upload. Each MP4 files can be u…" at bounding box center [805, 382] width 1 height 1
type input "C:\fakepath\232ac68038ae4bdcb722904dc04d6e13.mp4"
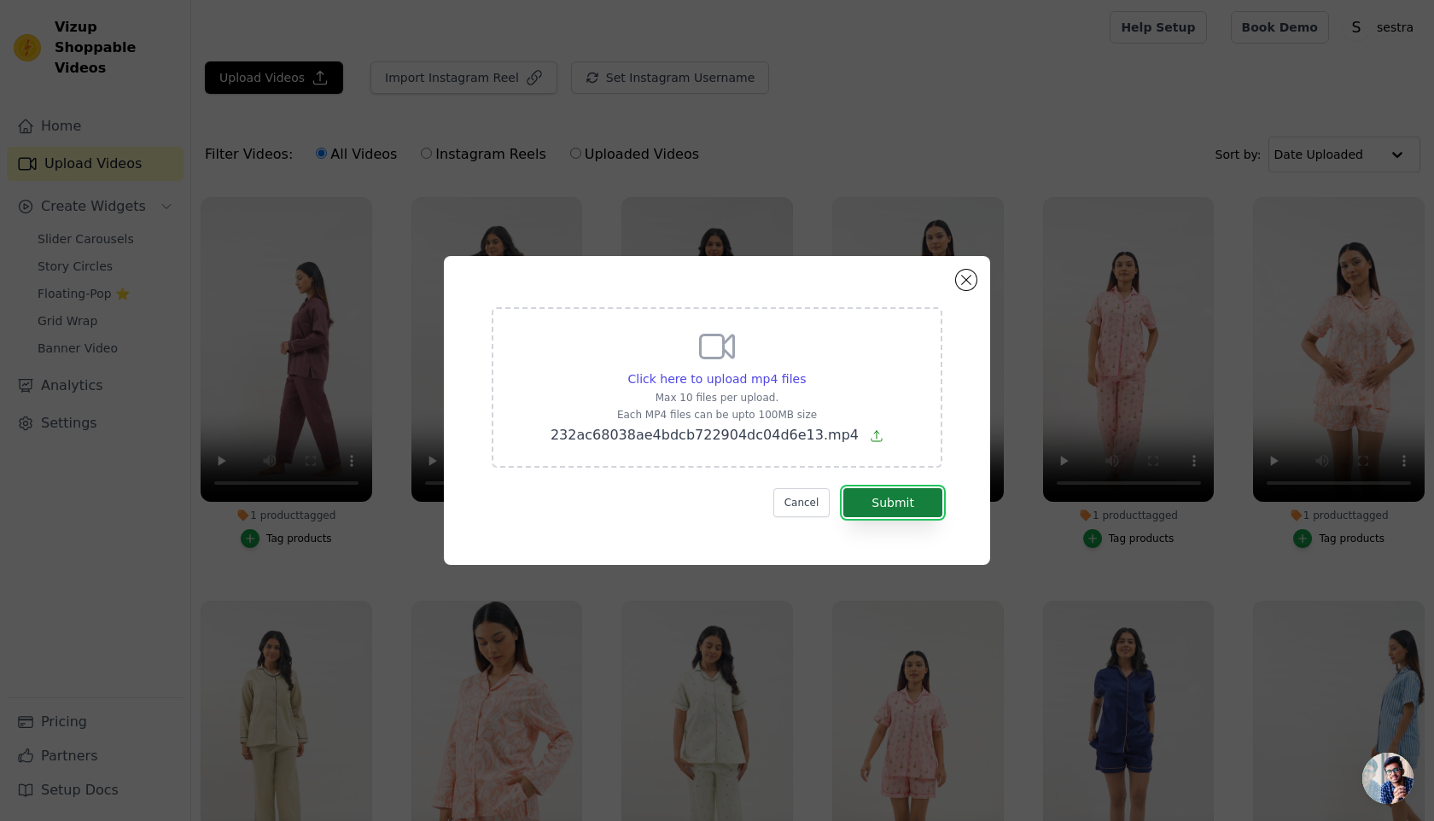
click at [901, 507] on button "Submit" at bounding box center [892, 502] width 99 height 29
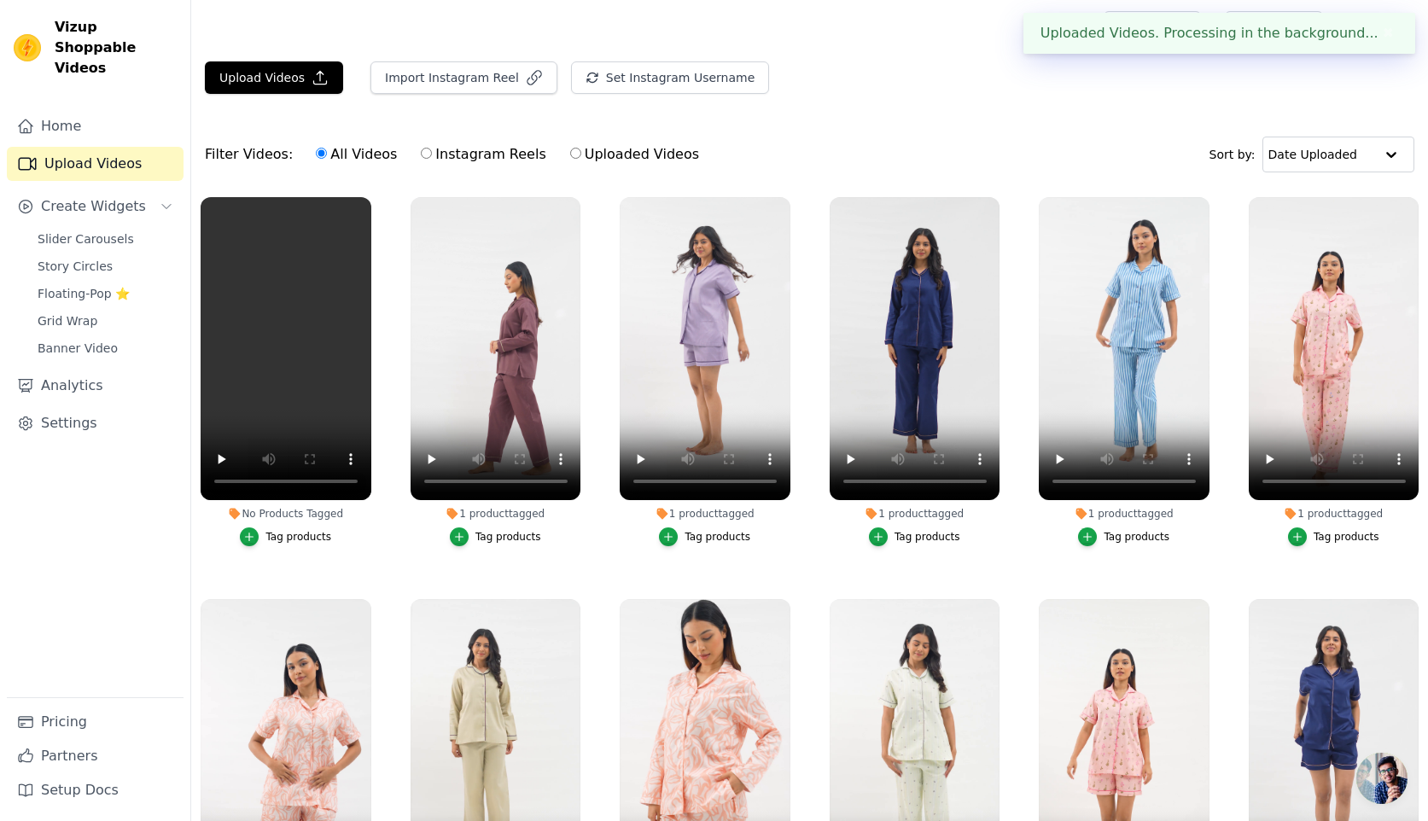
click at [294, 538] on div "Tag products" at bounding box center [298, 537] width 66 height 14
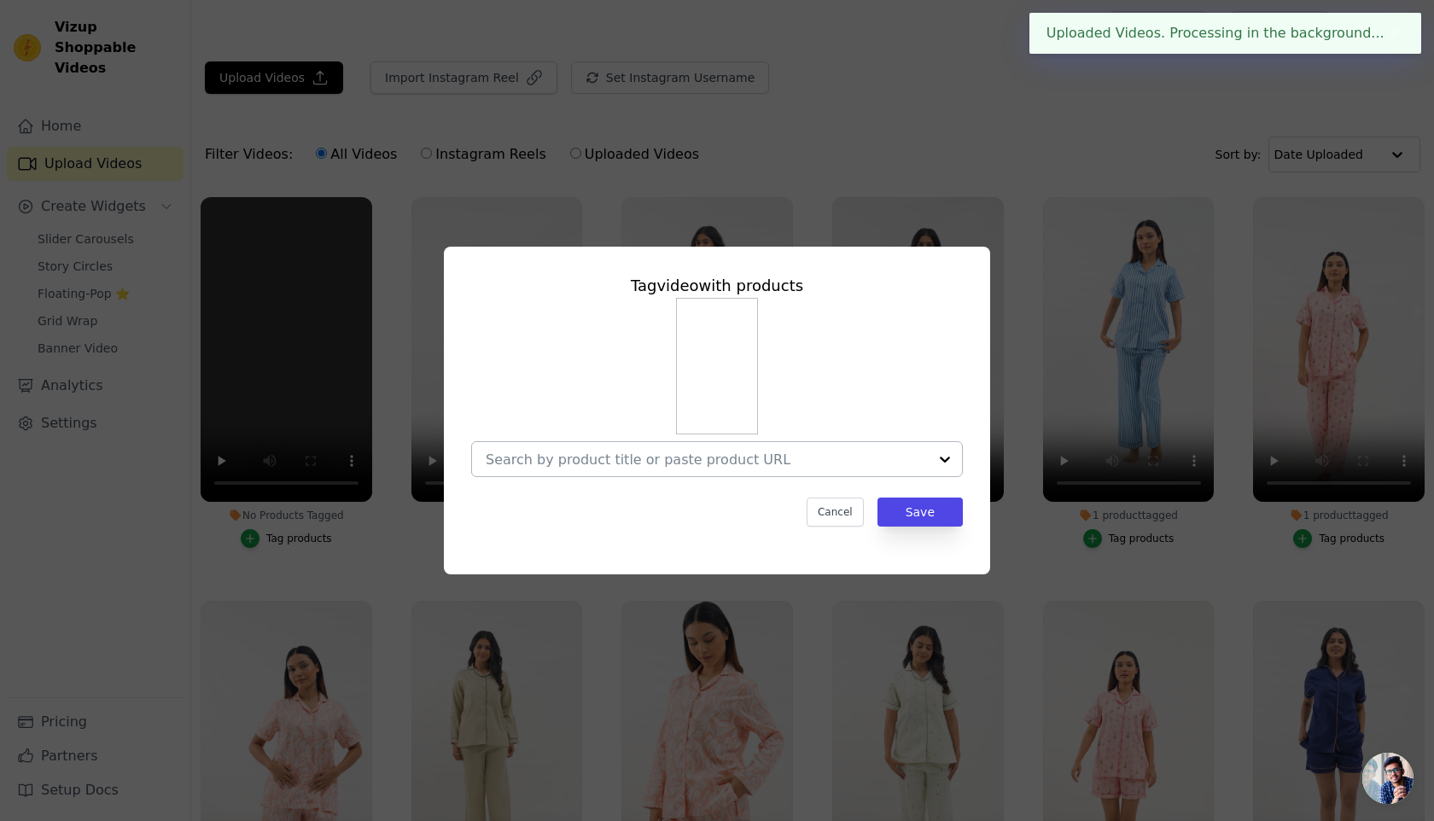
click at [710, 470] on div at bounding box center [707, 459] width 442 height 34
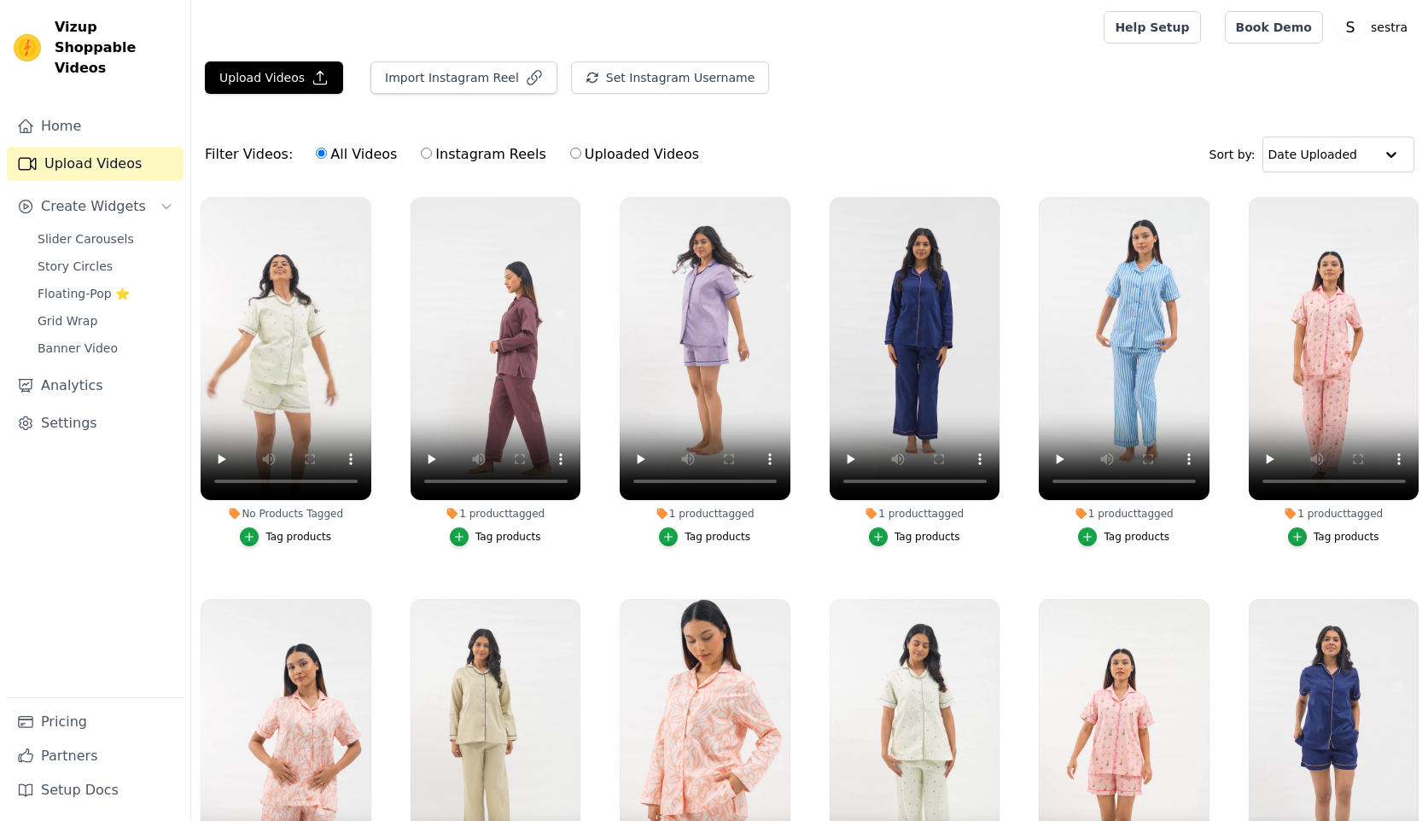
click at [265, 529] on button "Tag products" at bounding box center [285, 536] width 91 height 19
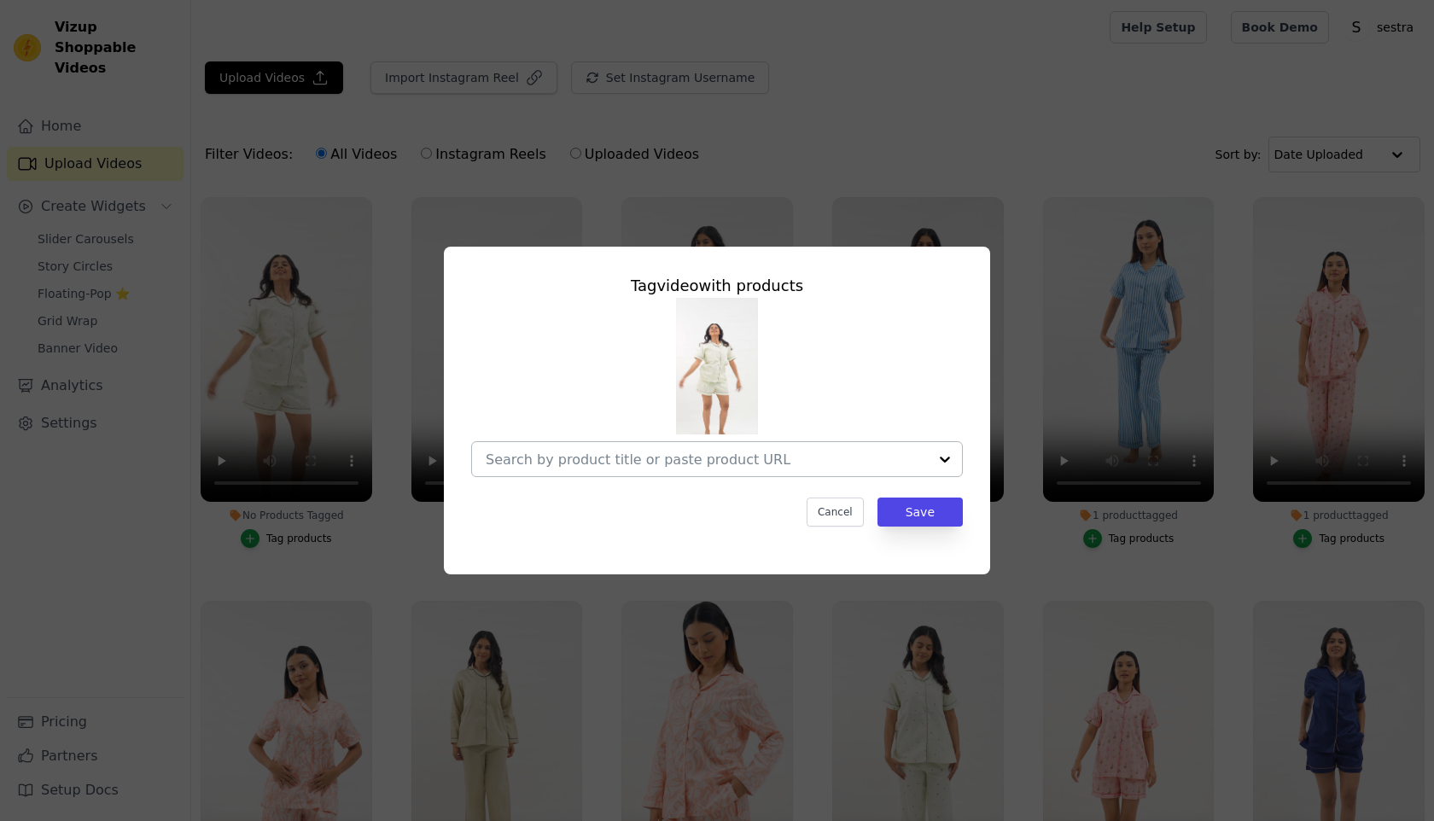
click at [631, 463] on input "No Products Tagged Tag video with products Cancel Save Tag products" at bounding box center [707, 460] width 442 height 16
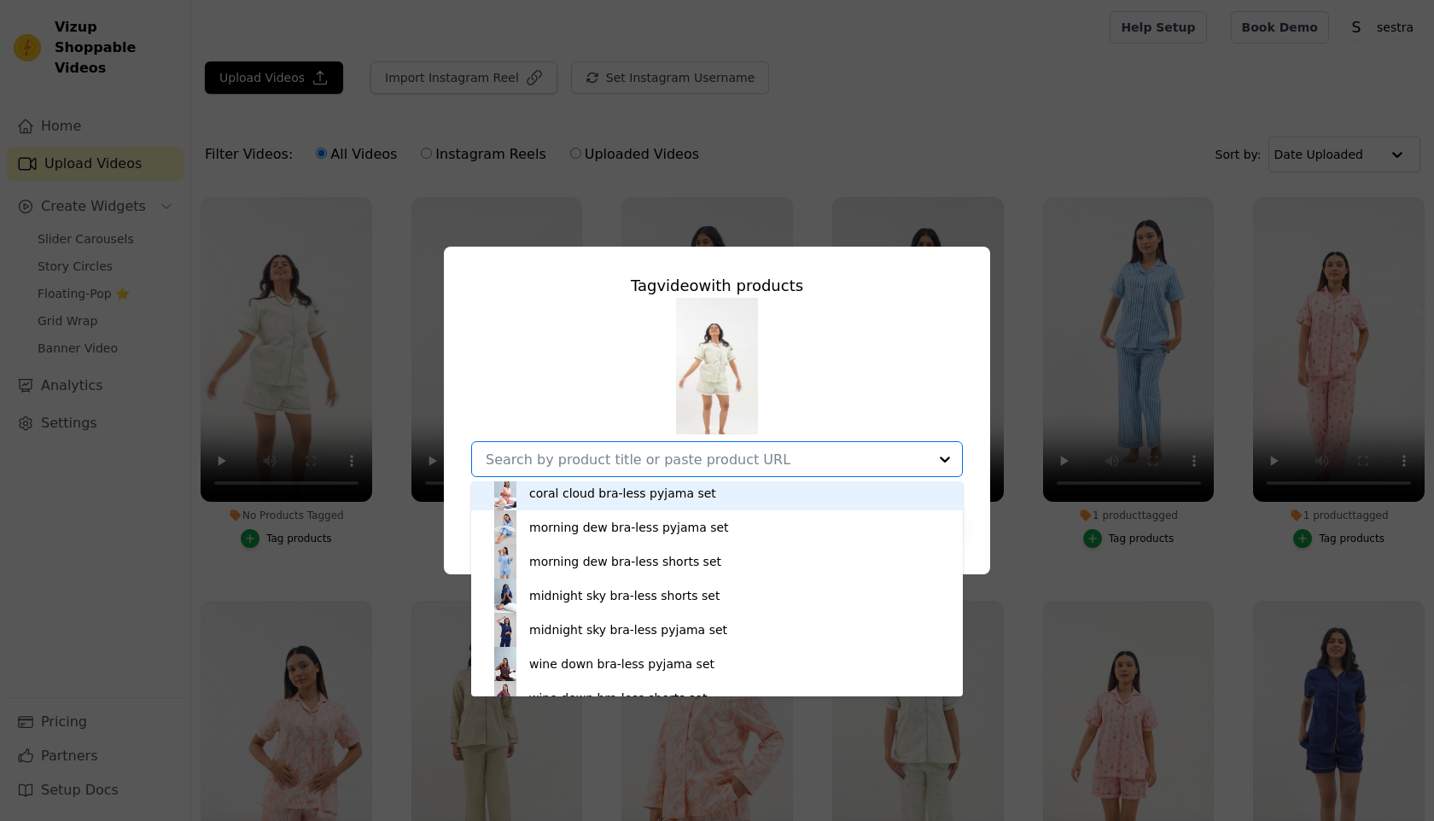
scroll to position [331, 0]
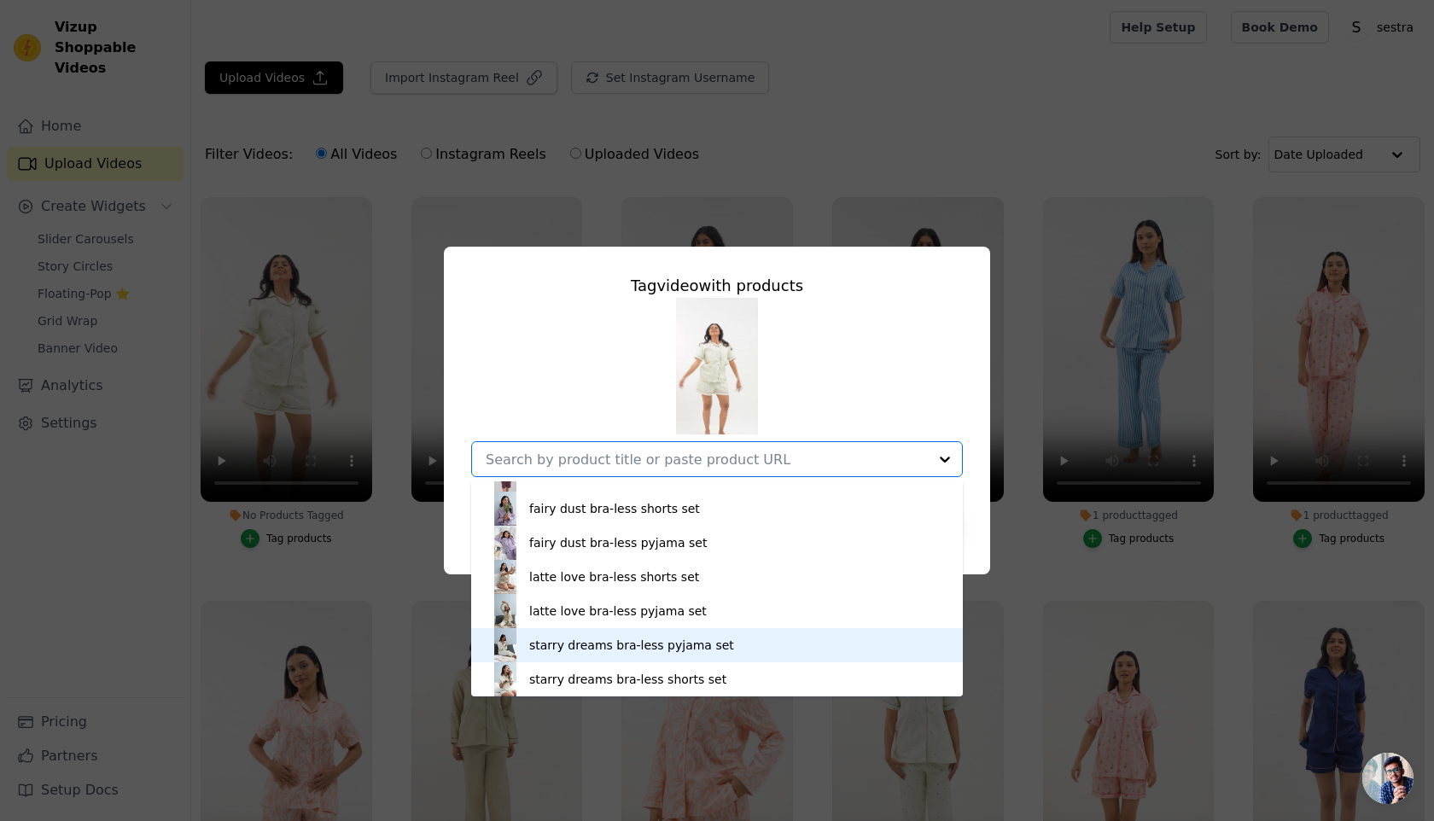
click at [565, 671] on div "starry dreams bra-less shorts set" at bounding box center [627, 679] width 197 height 17
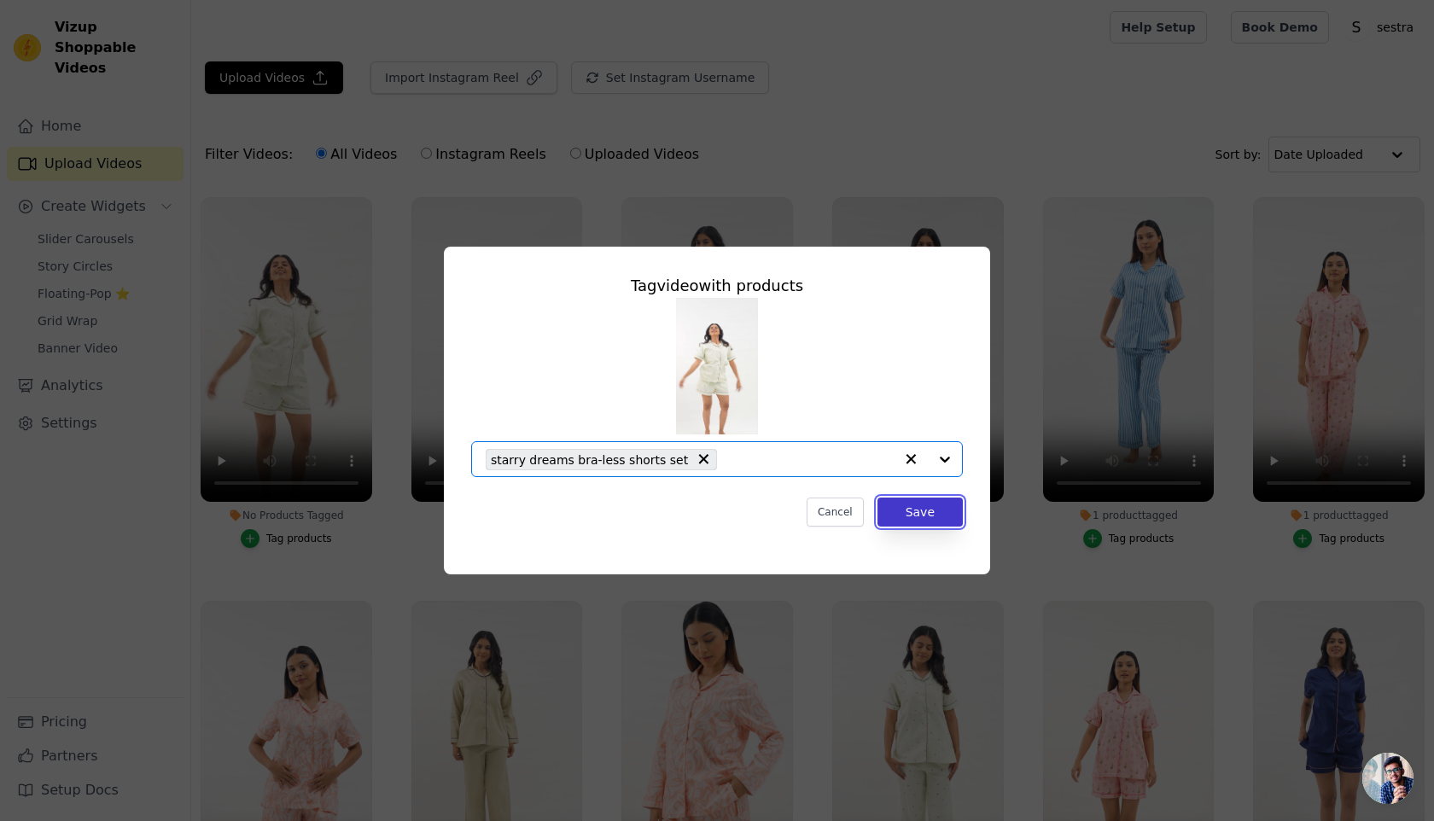
click at [943, 516] on button "Save" at bounding box center [919, 512] width 85 height 29
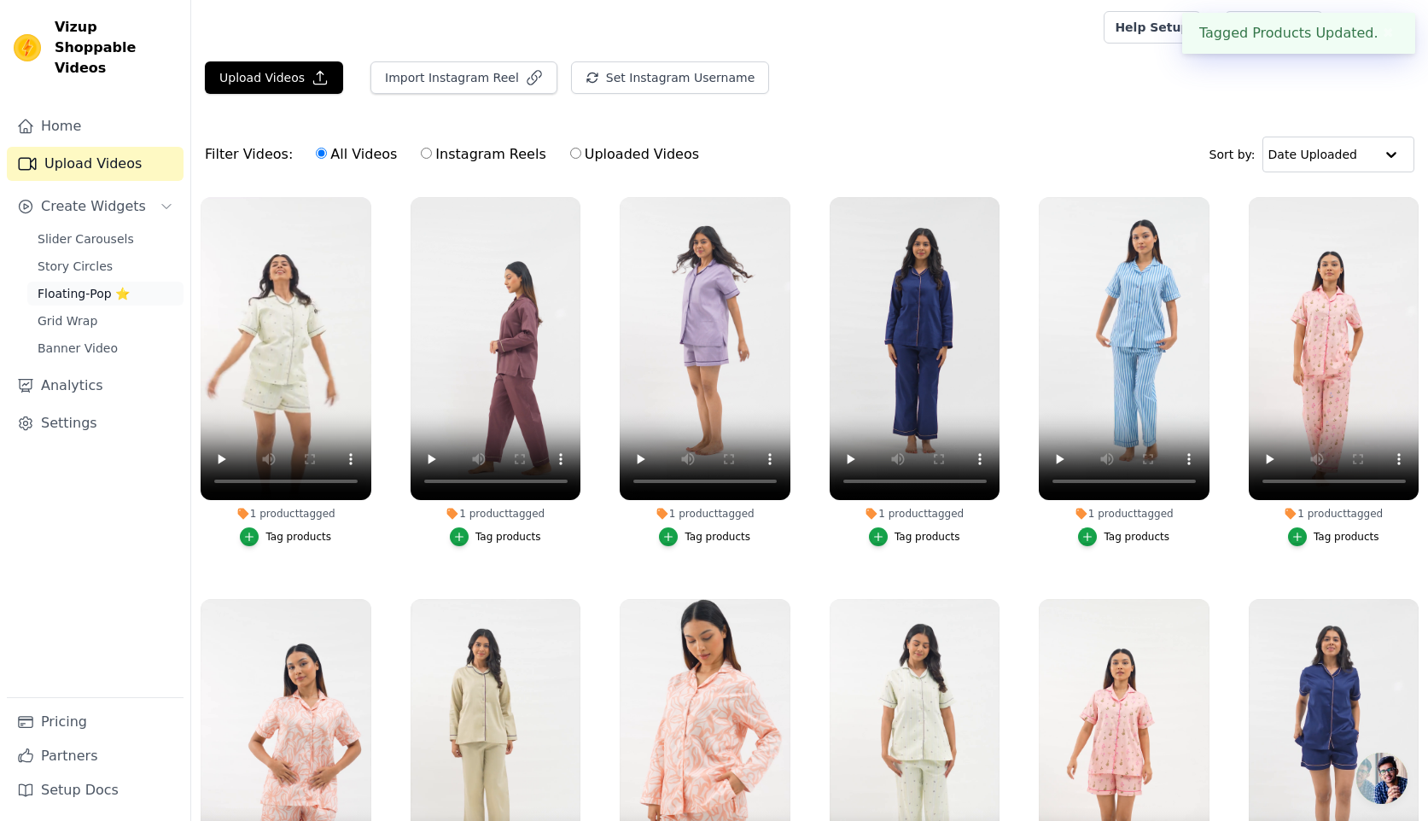
click at [77, 285] on span "Floating-Pop ⭐" at bounding box center [84, 293] width 92 height 17
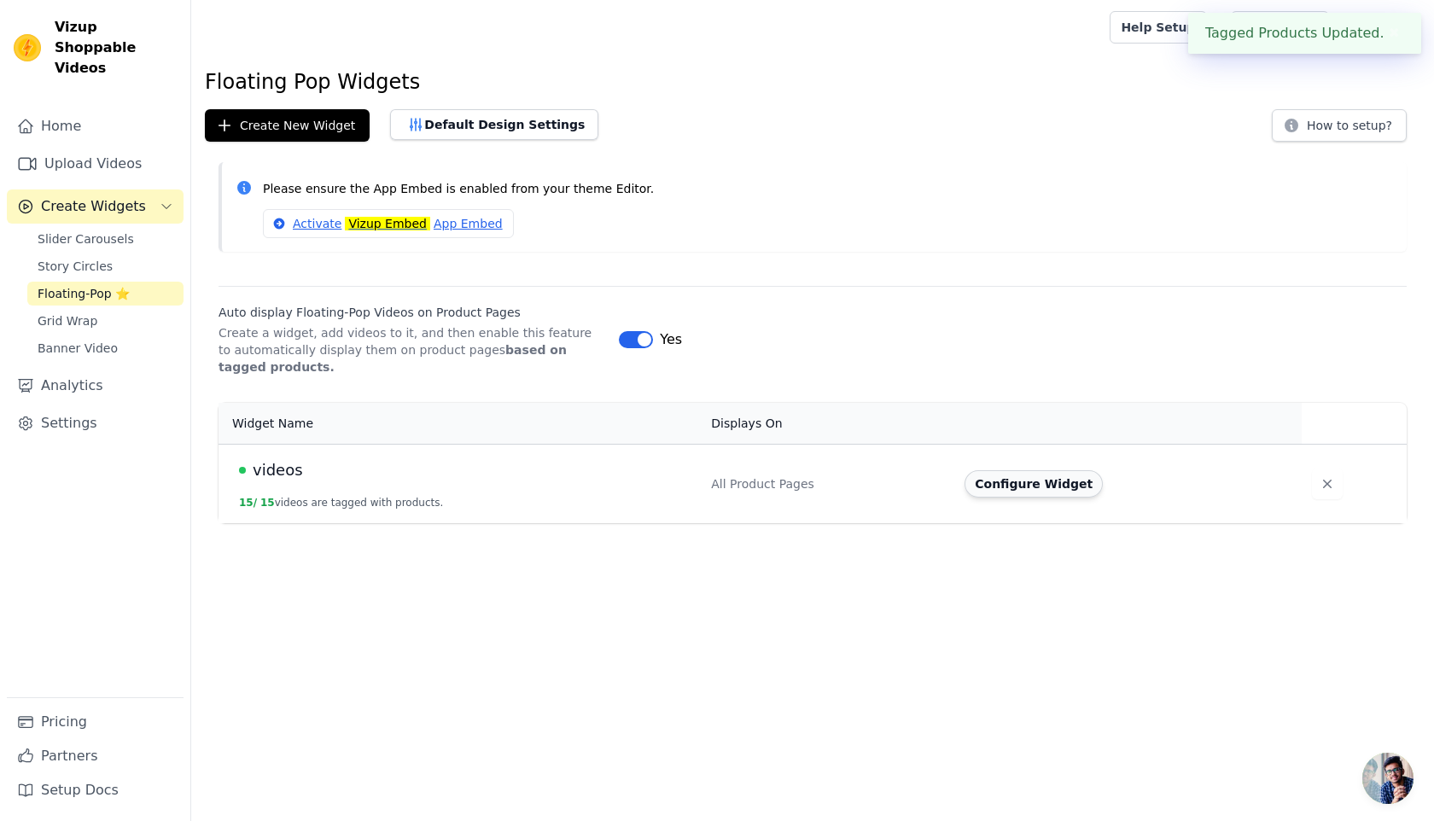
click at [1017, 484] on button "Configure Widget" at bounding box center [1034, 483] width 138 height 27
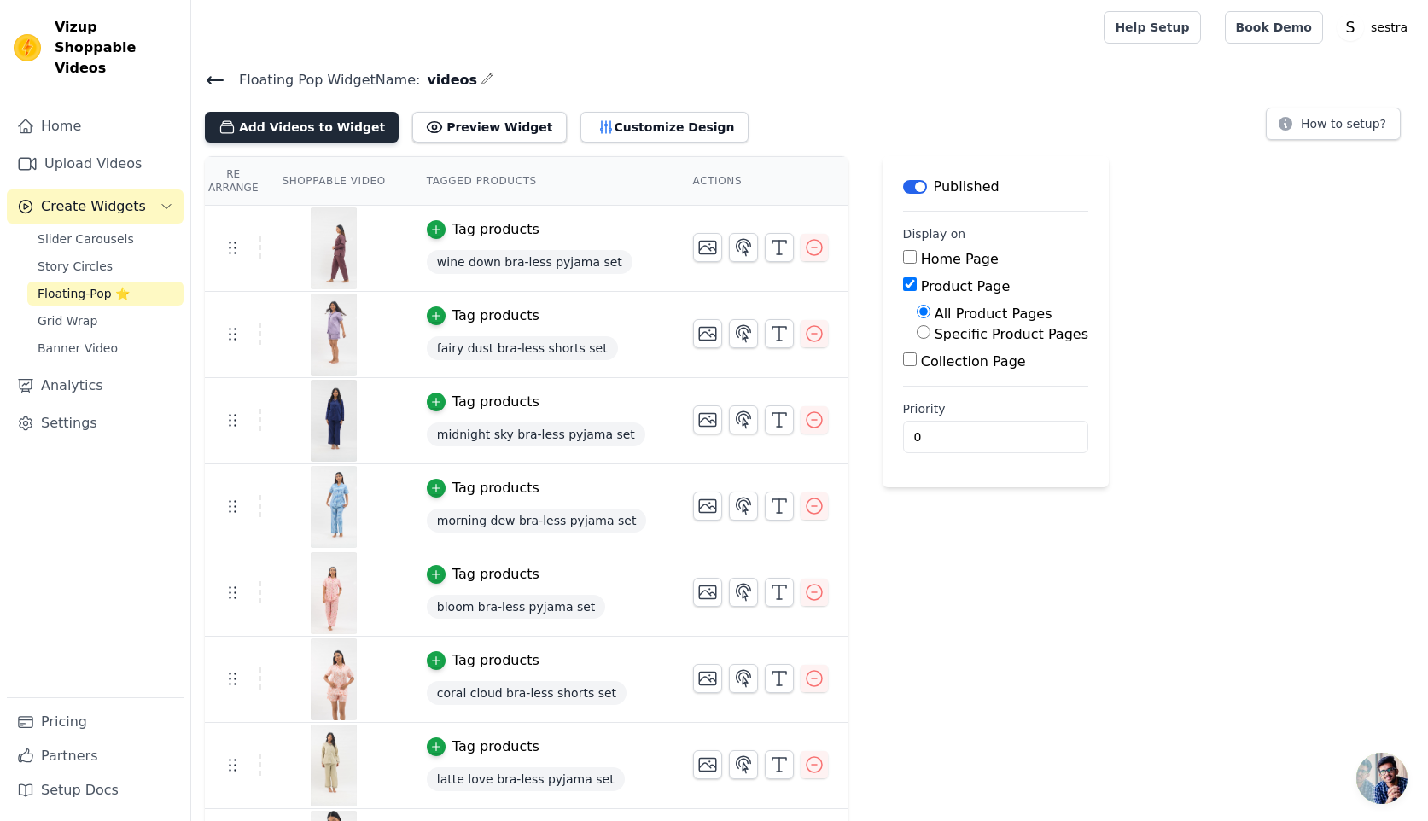
click at [276, 114] on button "Add Videos to Widget" at bounding box center [302, 127] width 194 height 31
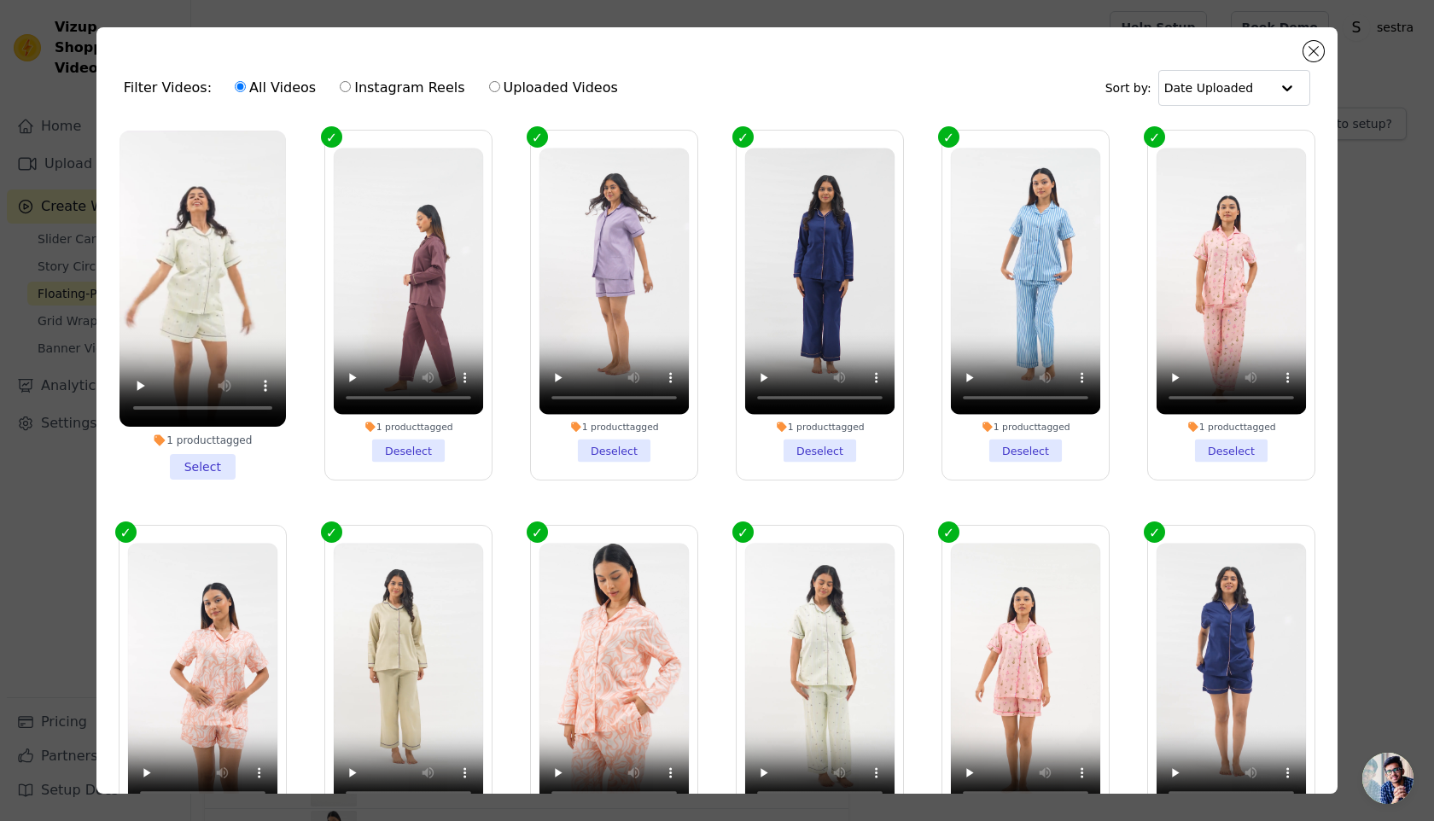
click at [213, 463] on li "1 product tagged Select" at bounding box center [202, 305] width 166 height 349
click at [0, 0] on input "1 product tagged Select" at bounding box center [0, 0] width 0 height 0
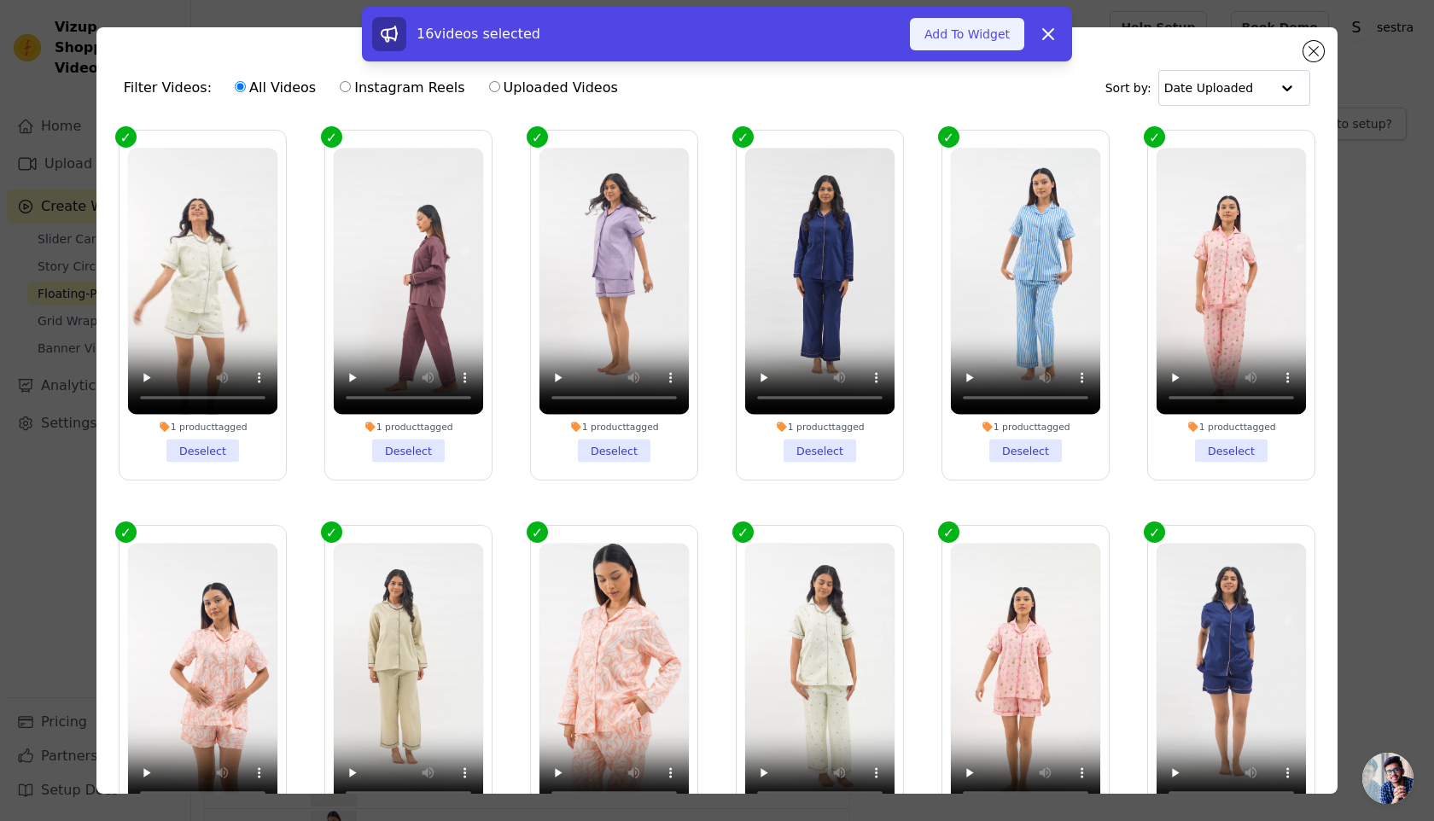
click at [986, 47] on button "Add To Widget" at bounding box center [967, 34] width 114 height 32
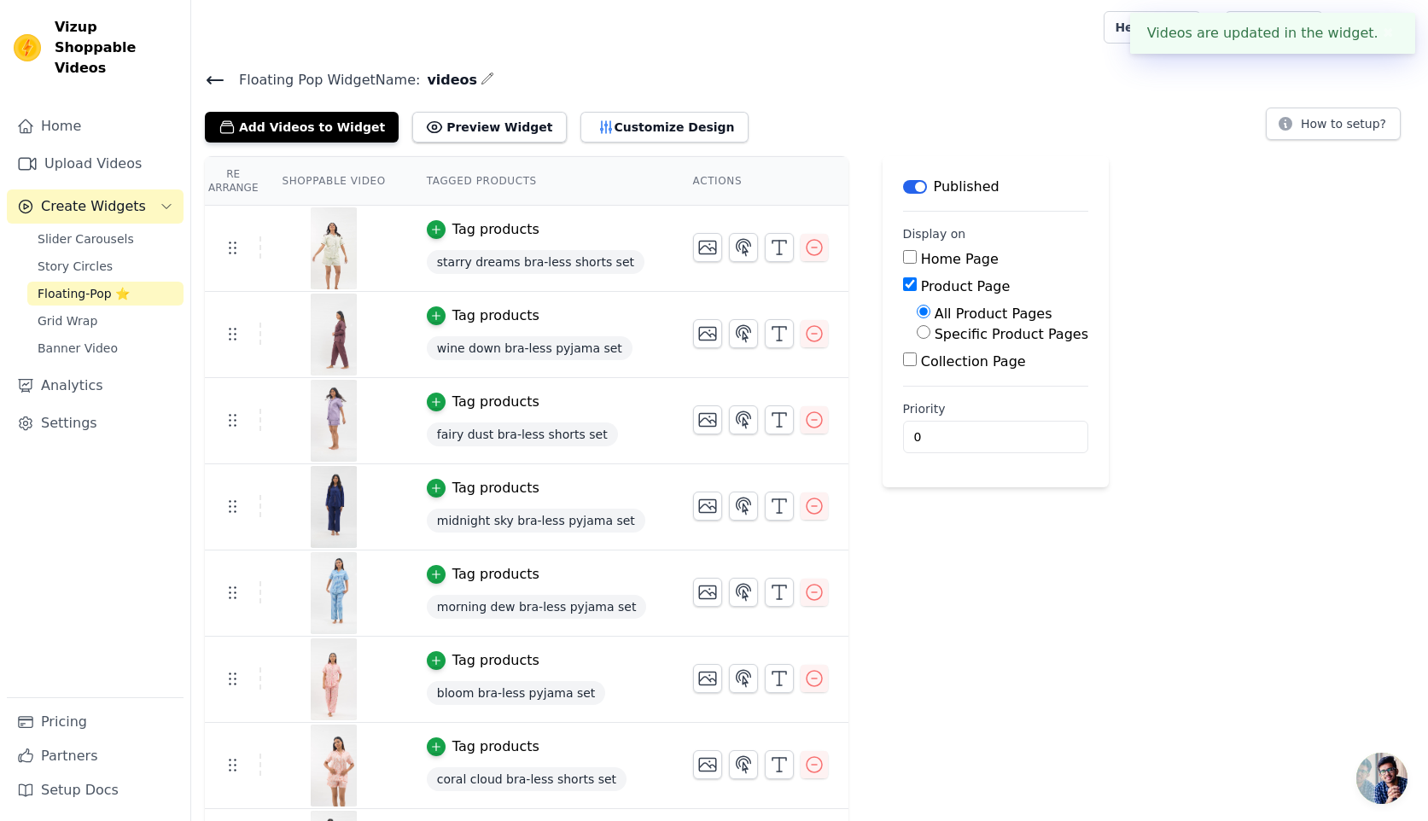
click at [213, 85] on icon at bounding box center [215, 80] width 20 height 20
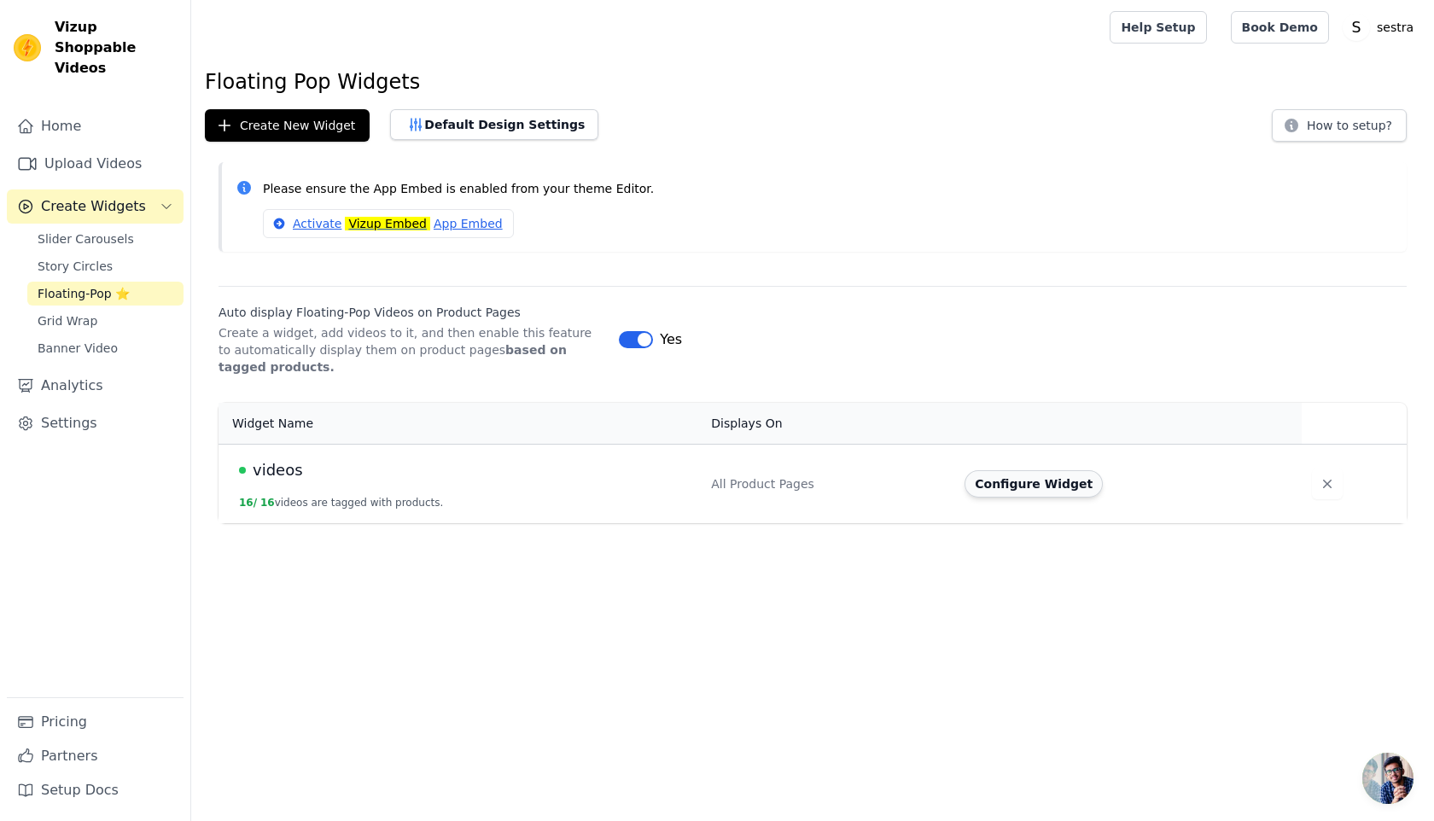
click at [1054, 485] on button "Configure Widget" at bounding box center [1034, 483] width 138 height 27
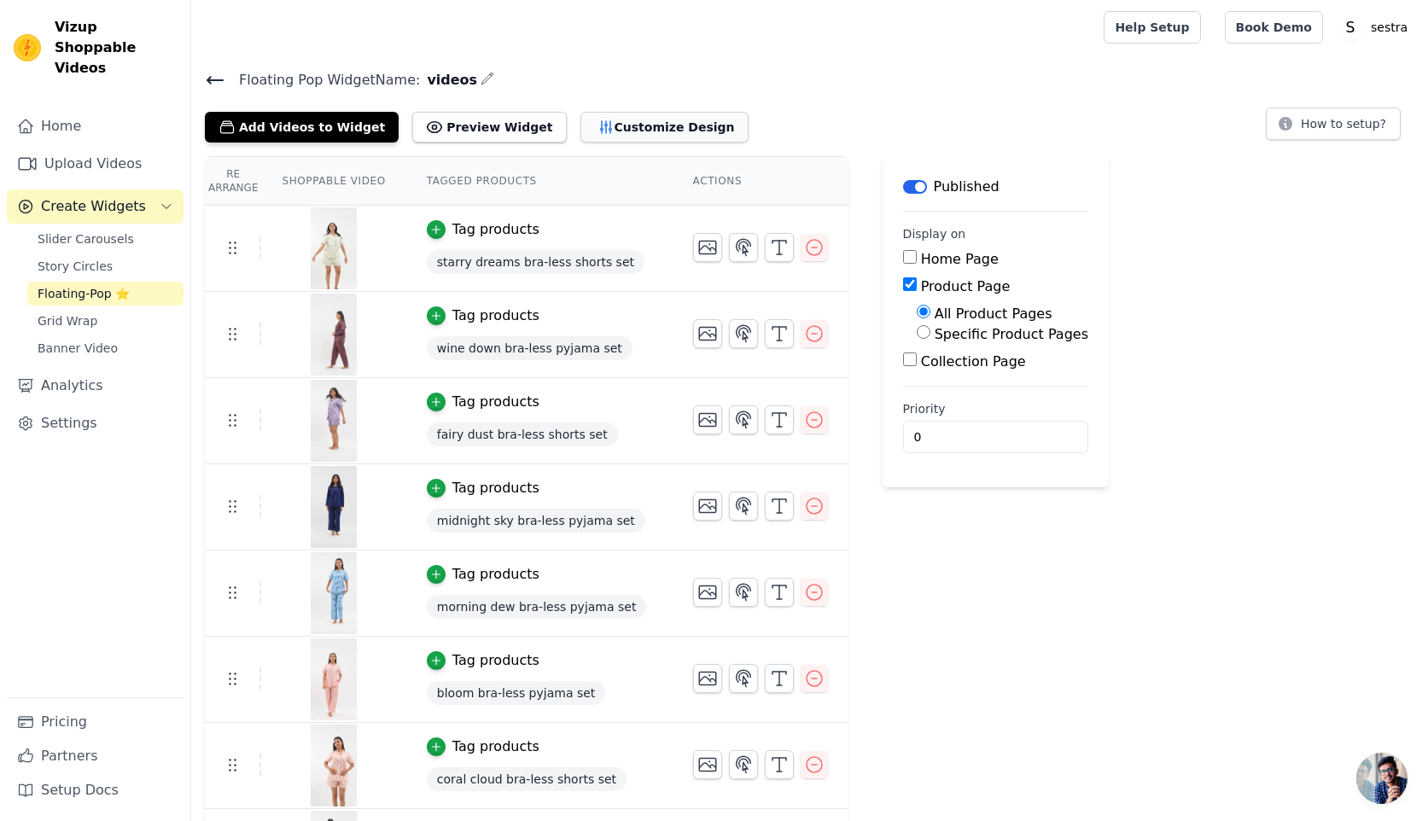
click at [639, 131] on button "Customize Design" at bounding box center [664, 127] width 168 height 31
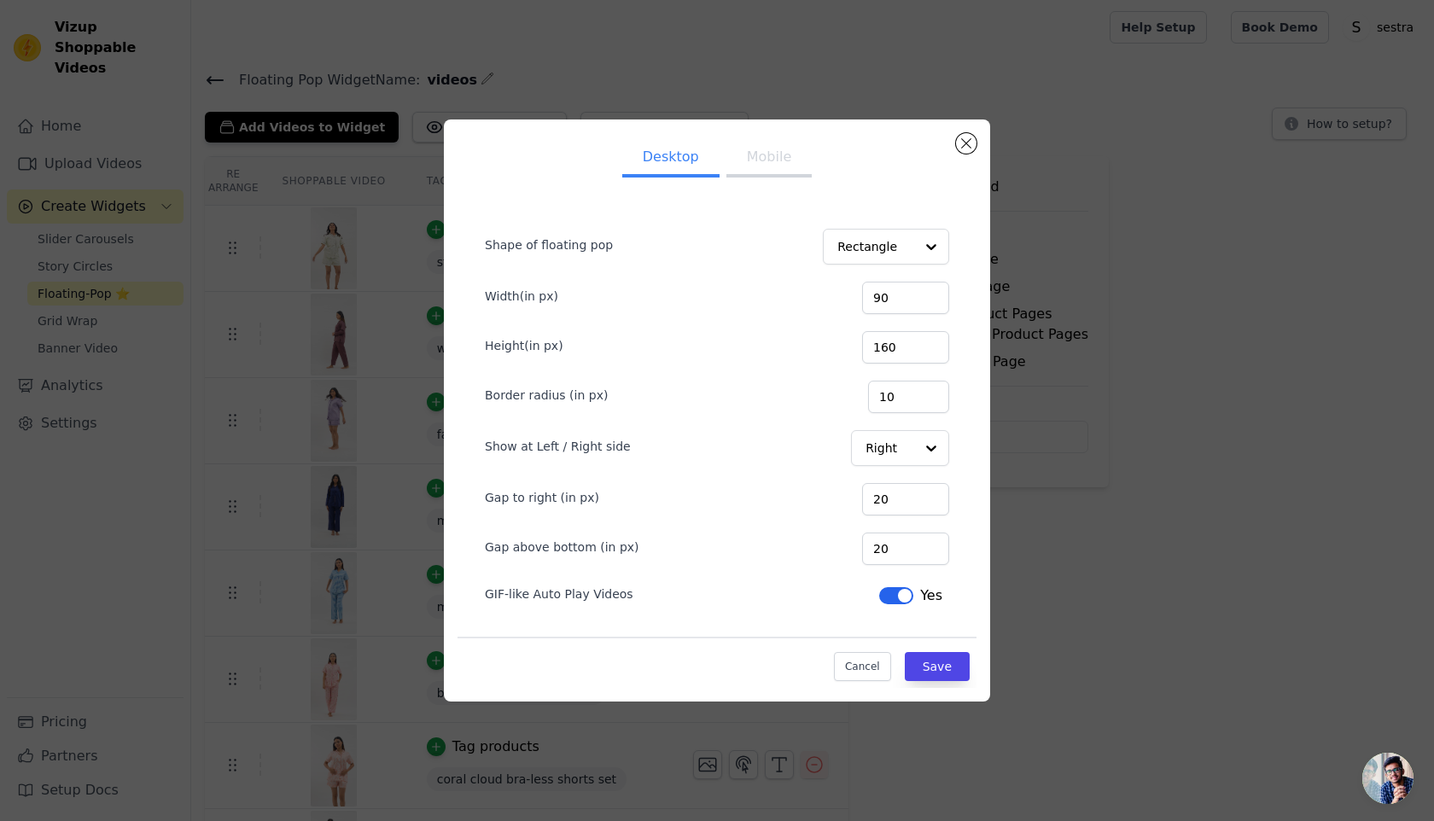
click at [810, 182] on ul "Desktop Mobile" at bounding box center [717, 158] width 519 height 51
click at [773, 166] on button "Mobile" at bounding box center [768, 159] width 85 height 38
click at [901, 552] on input "20" at bounding box center [905, 549] width 87 height 32
type input "2"
type input "18"
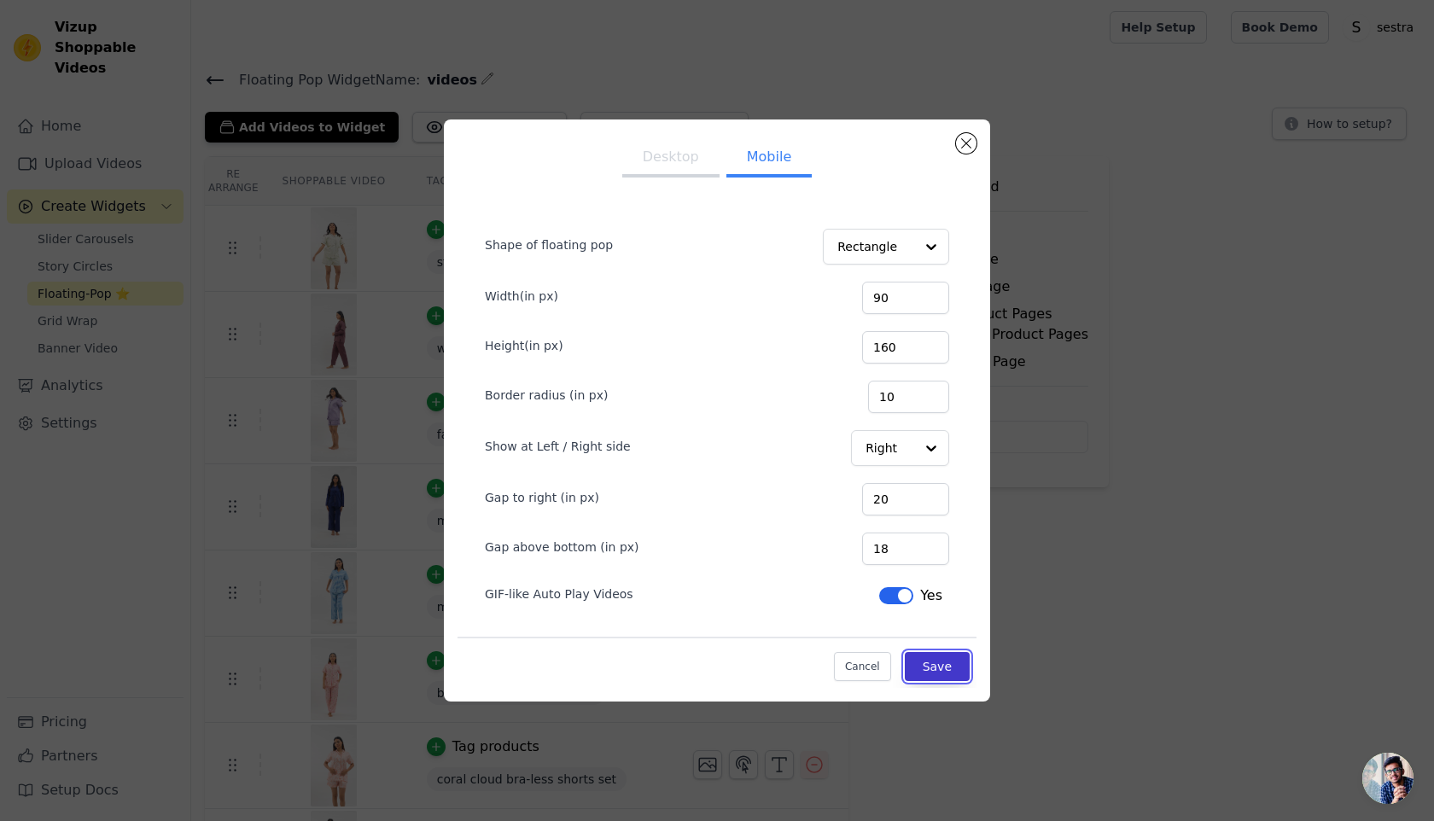
click at [949, 660] on button "Save" at bounding box center [937, 666] width 65 height 29
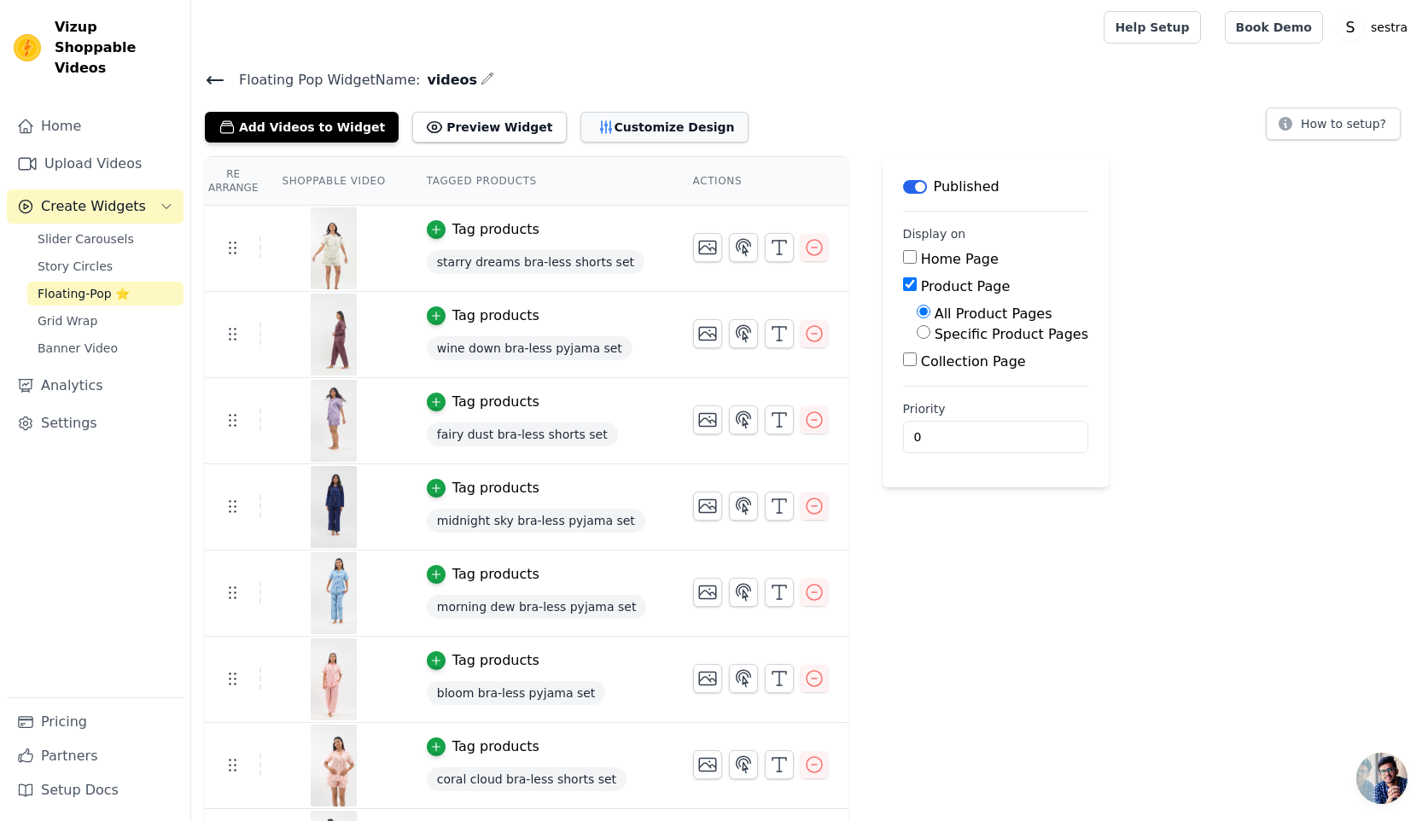
click at [616, 122] on button "Customize Design" at bounding box center [664, 127] width 168 height 31
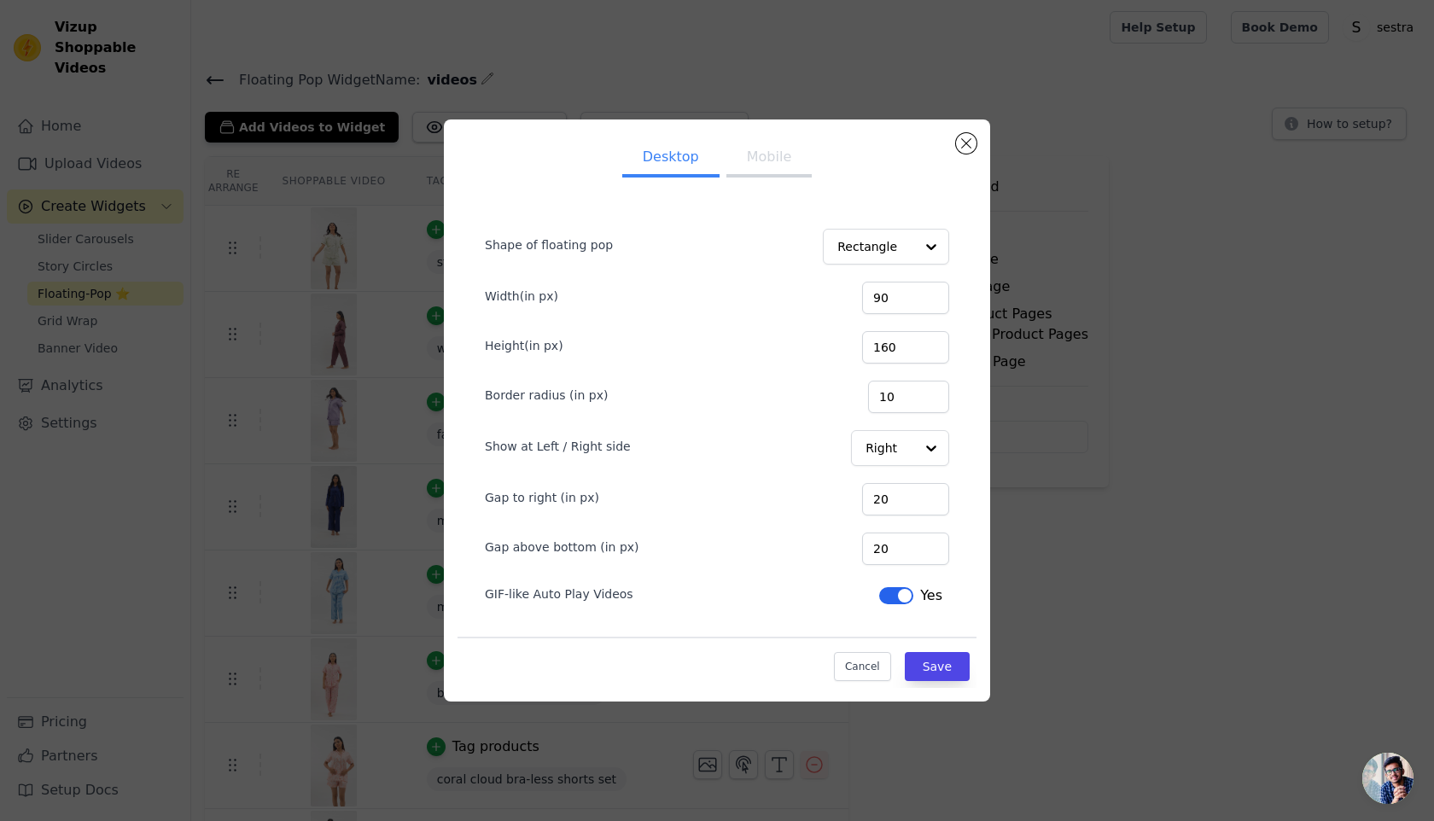
click at [782, 168] on button "Mobile" at bounding box center [768, 159] width 85 height 38
click at [905, 550] on input "18" at bounding box center [905, 549] width 87 height 32
drag, startPoint x: 918, startPoint y: 551, endPoint x: 865, endPoint y: 551, distance: 53.8
click at [865, 551] on div "Gap above bottom (in px) 18" at bounding box center [717, 547] width 464 height 36
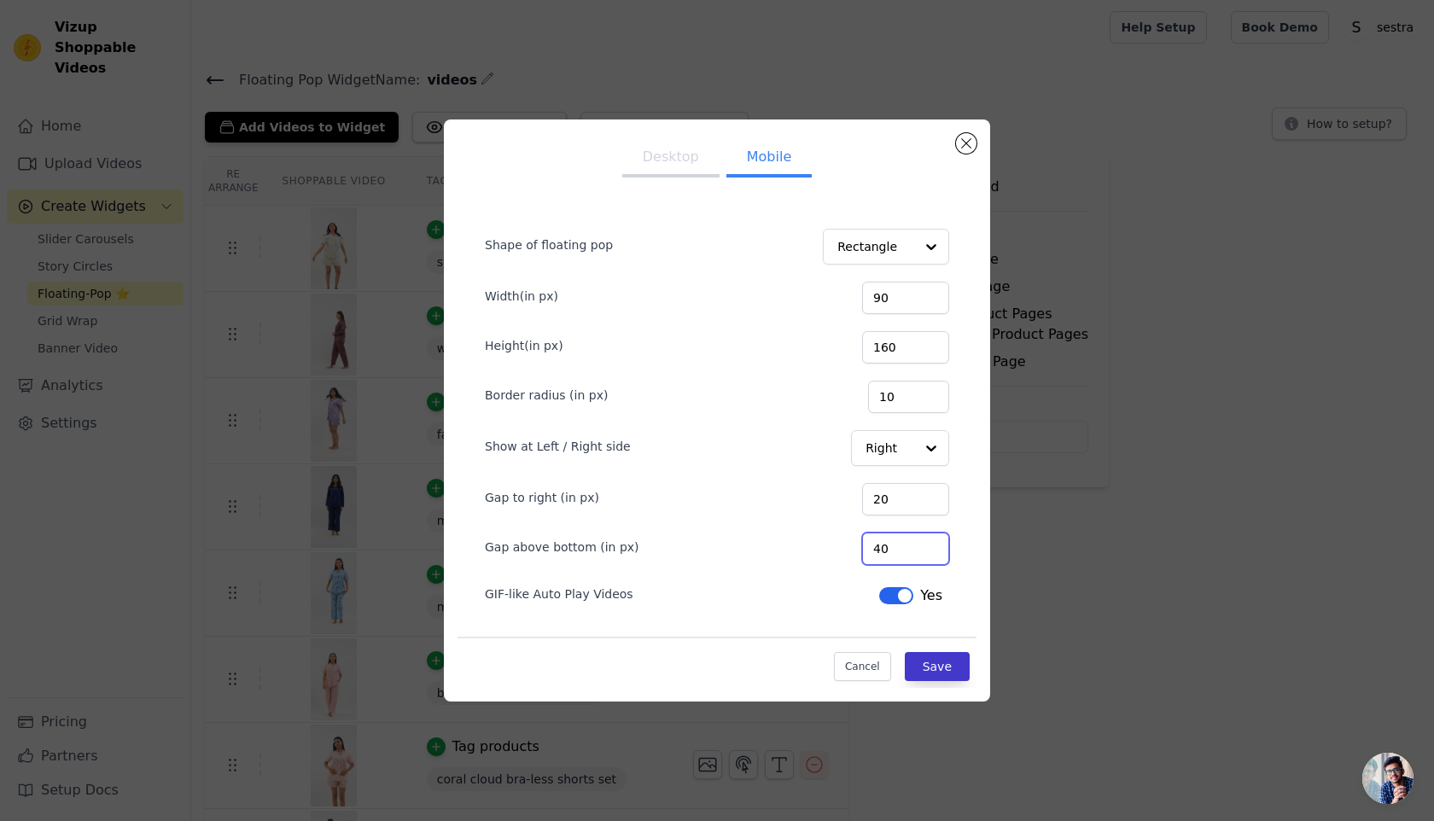
type input "40"
click at [918, 653] on button "Save" at bounding box center [937, 666] width 65 height 29
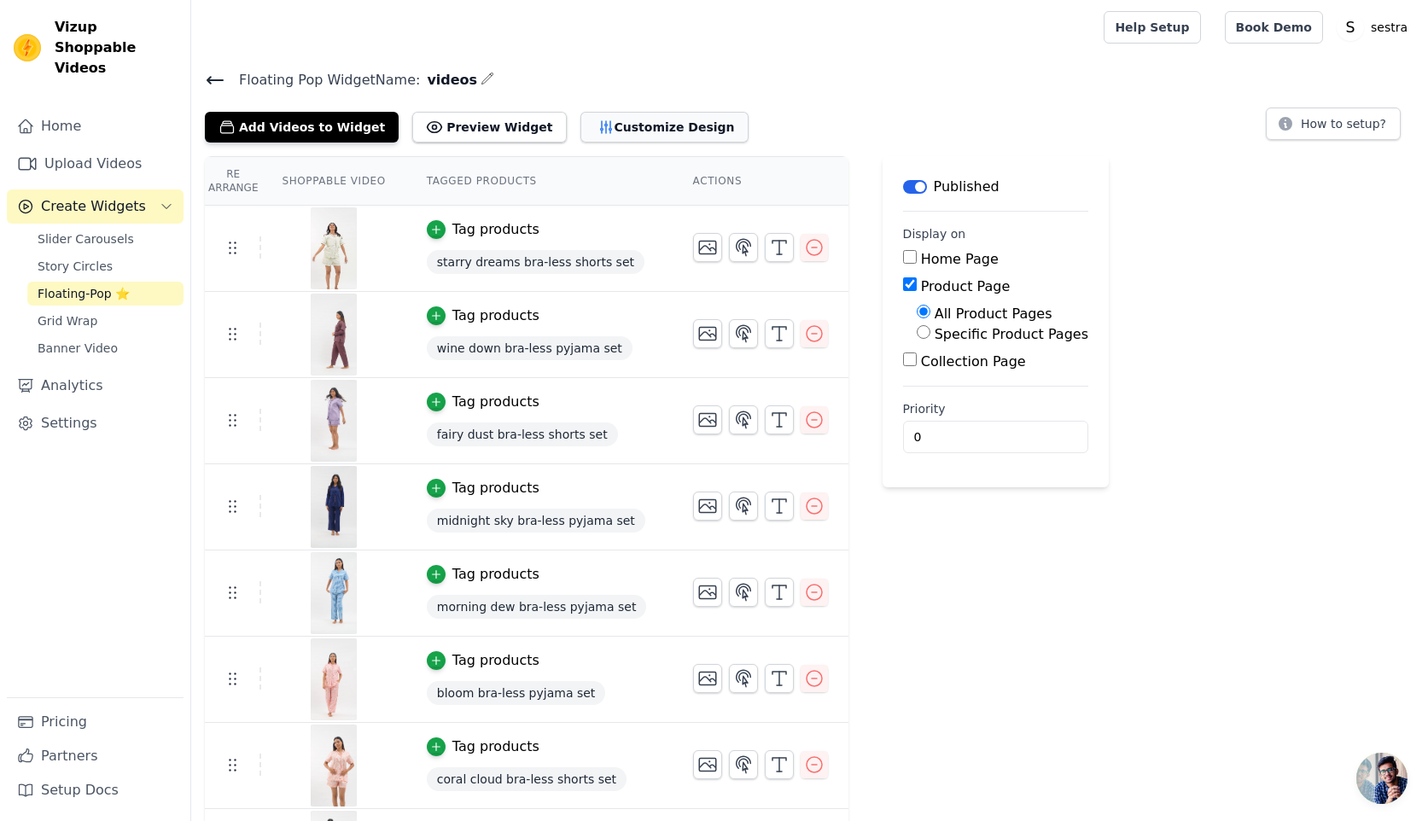
click at [627, 126] on button "Customize Design" at bounding box center [664, 127] width 168 height 31
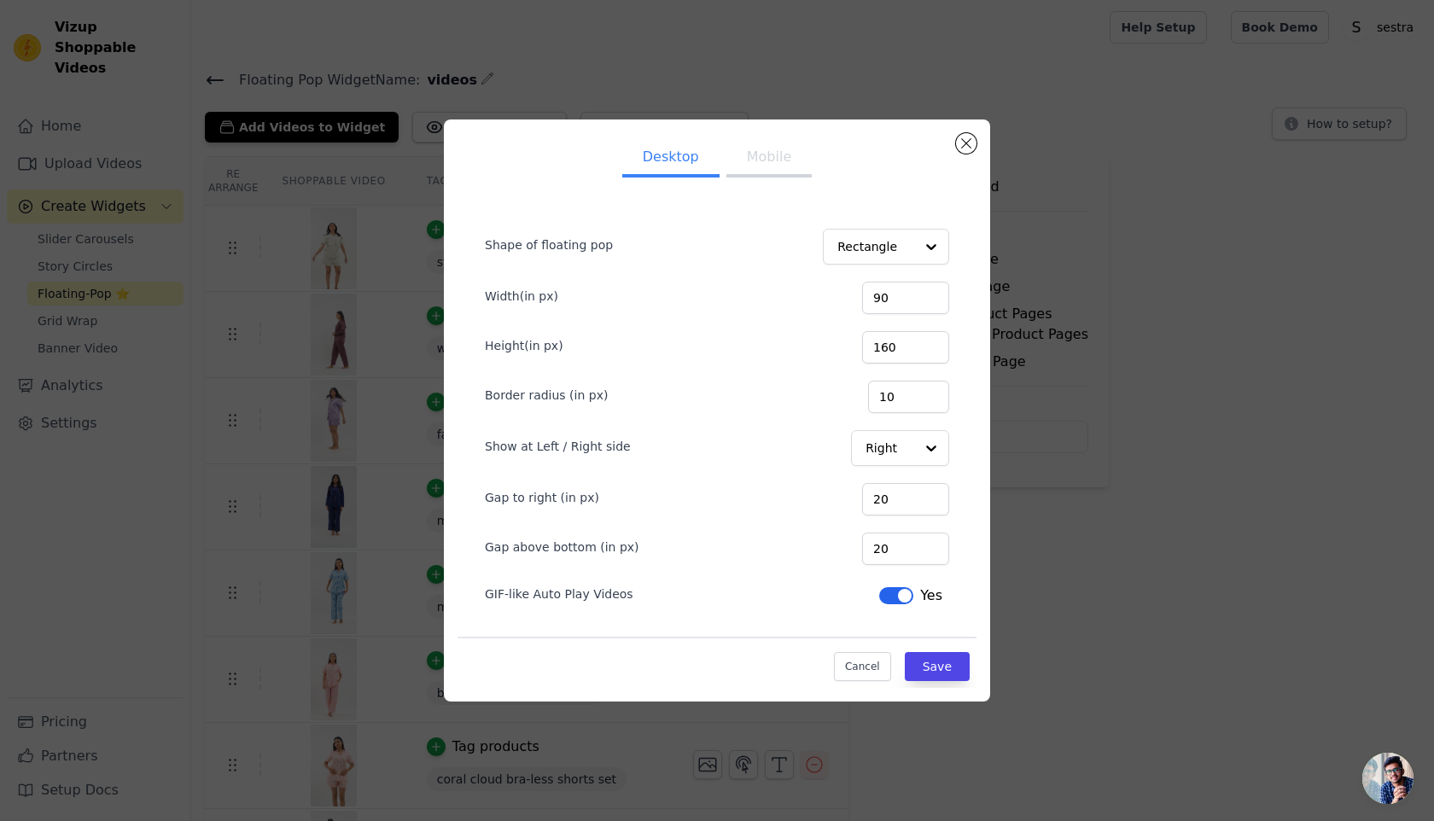
click at [782, 165] on button "Mobile" at bounding box center [768, 159] width 85 height 38
drag, startPoint x: 912, startPoint y: 555, endPoint x: 837, endPoint y: 551, distance: 74.4
click at [837, 551] on div "Gap above bottom (in px) 40" at bounding box center [717, 547] width 464 height 36
type input "80"
click at [960, 663] on button "Save" at bounding box center [937, 666] width 65 height 29
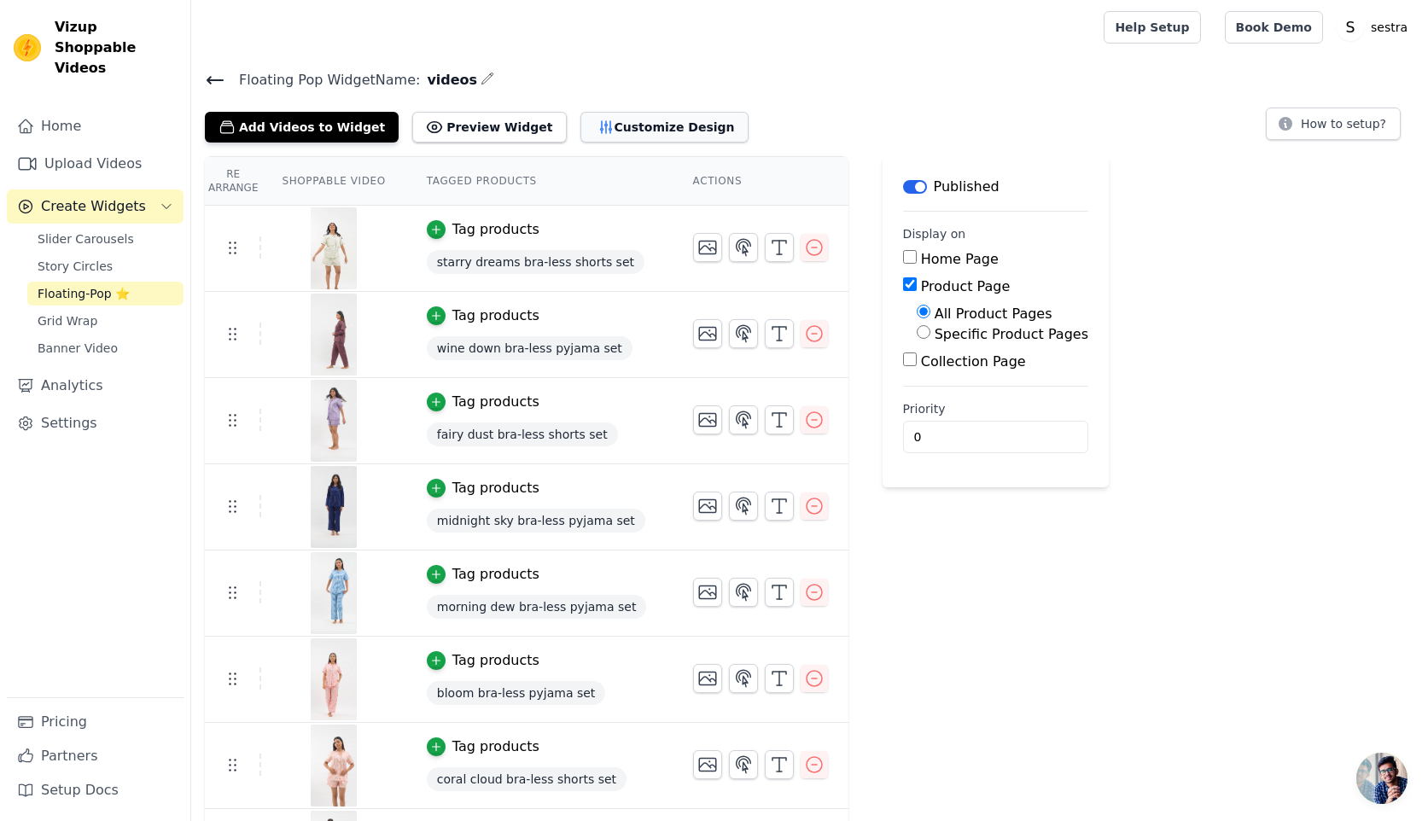
click at [636, 120] on button "Customize Design" at bounding box center [664, 127] width 168 height 31
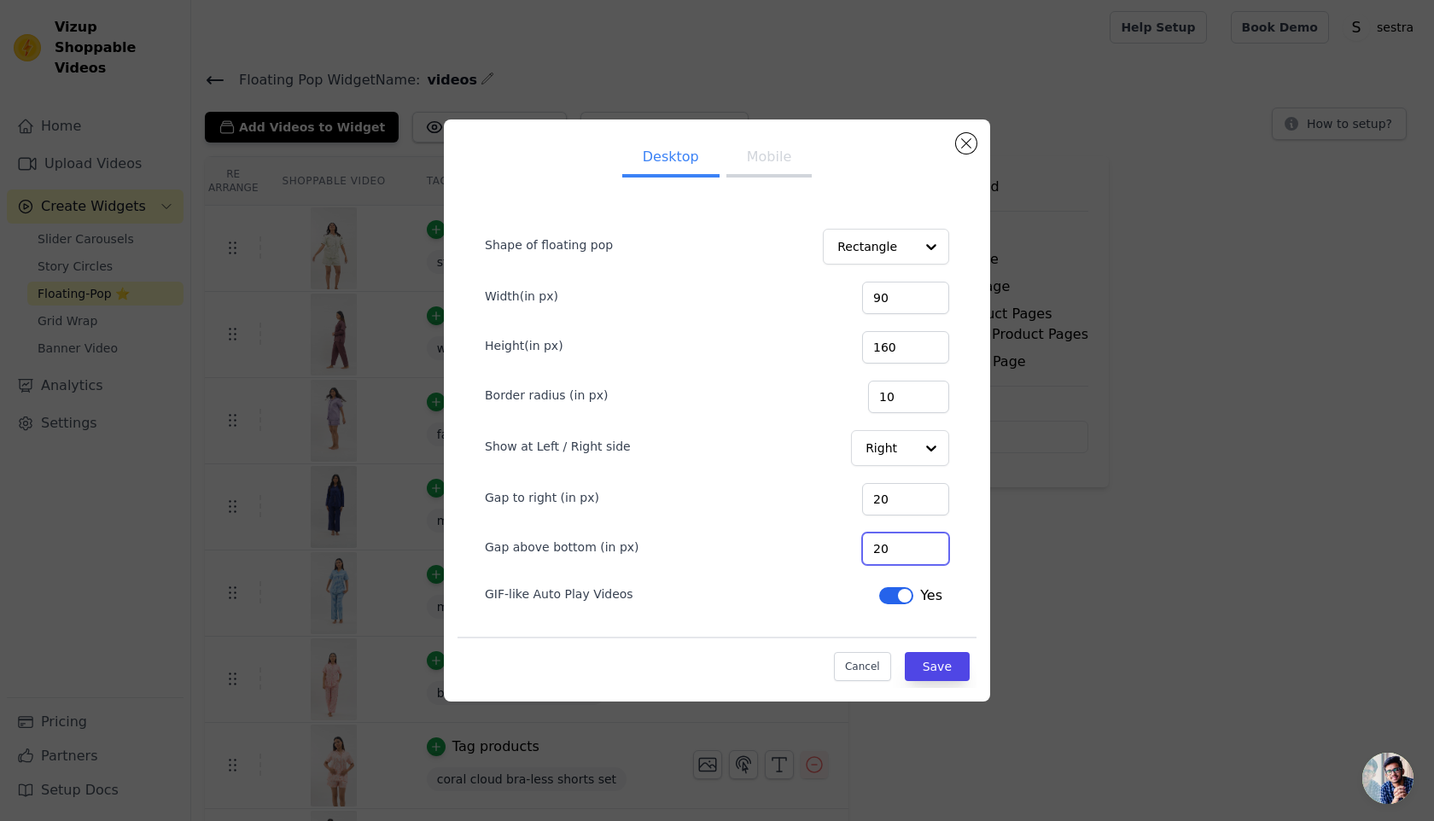
drag, startPoint x: 918, startPoint y: 547, endPoint x: 860, endPoint y: 547, distance: 57.2
click at [860, 547] on div "Gap above bottom (in px) 20" at bounding box center [717, 547] width 464 height 36
type input "80"
click at [958, 664] on button "Save" at bounding box center [937, 666] width 65 height 29
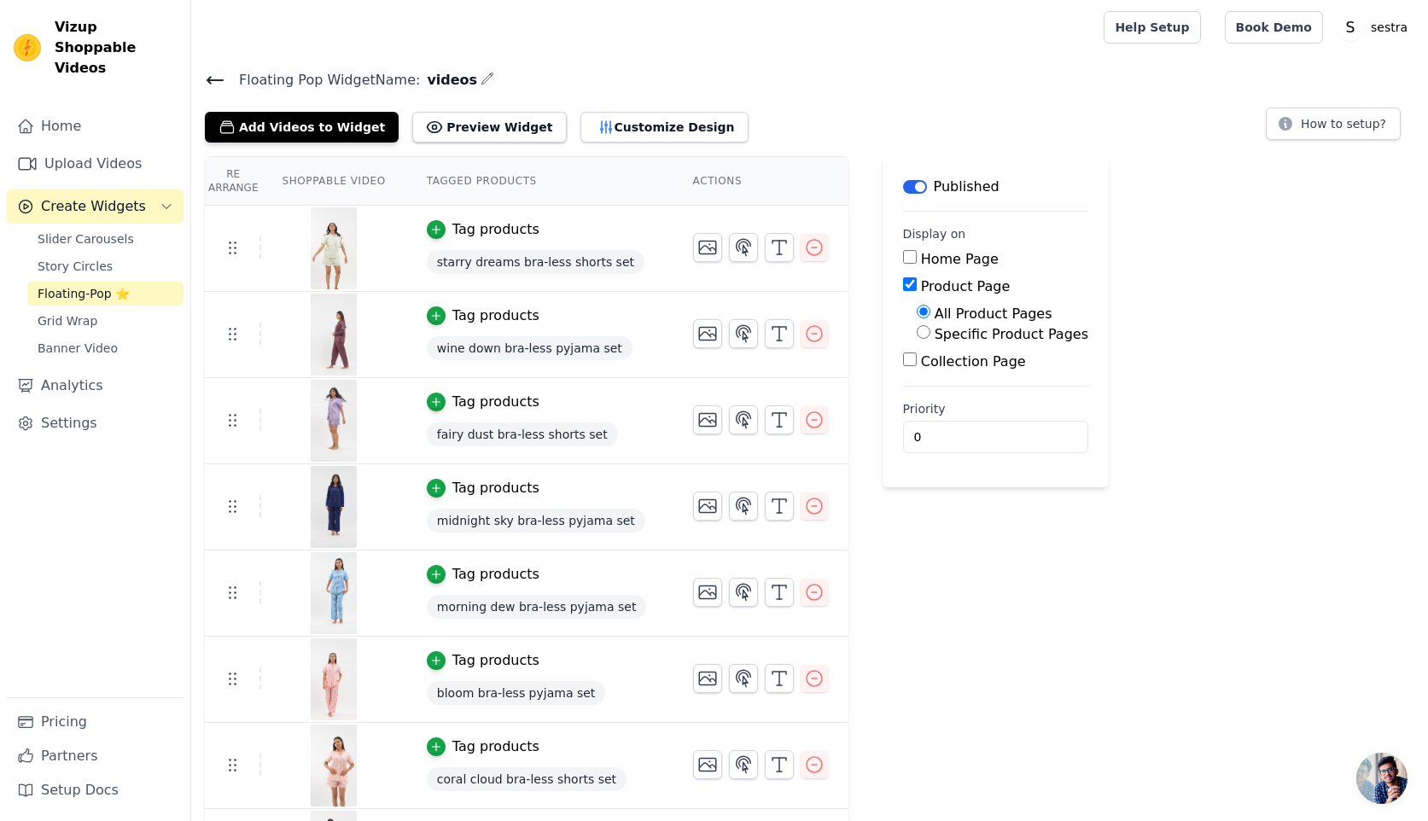
click at [207, 85] on icon at bounding box center [215, 80] width 20 height 20
